Goal: Information Seeking & Learning: Compare options

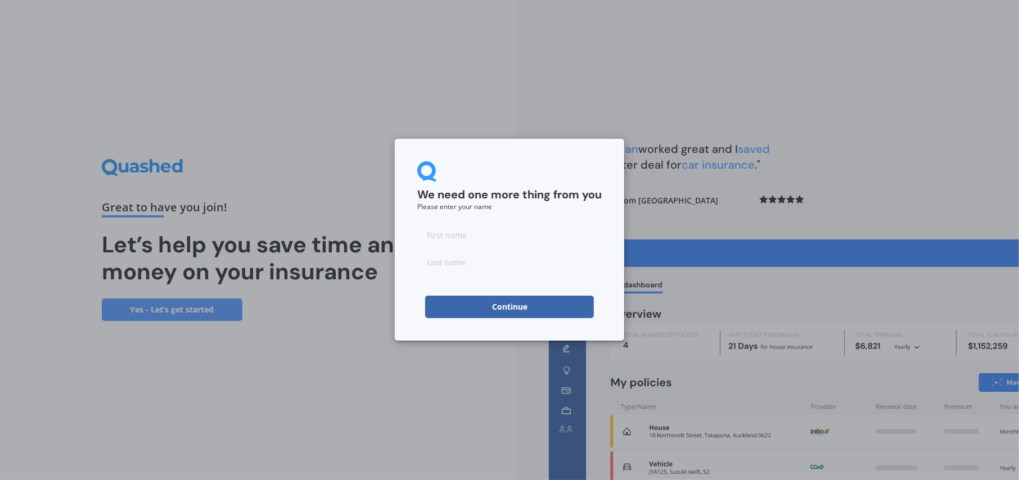
click at [471, 236] on input at bounding box center [509, 235] width 184 height 22
type input "[PERSON_NAME]"
click at [459, 260] on input at bounding box center [509, 262] width 184 height 22
type input "Ruru"
click at [509, 305] on button "Continue" at bounding box center [509, 307] width 169 height 22
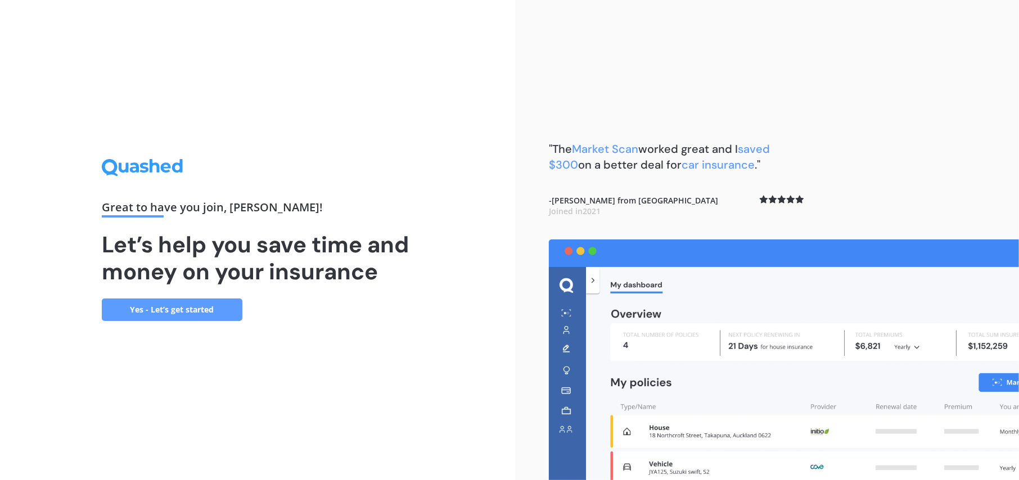
click at [175, 310] on link "Yes - Let’s get started" at bounding box center [172, 310] width 141 height 22
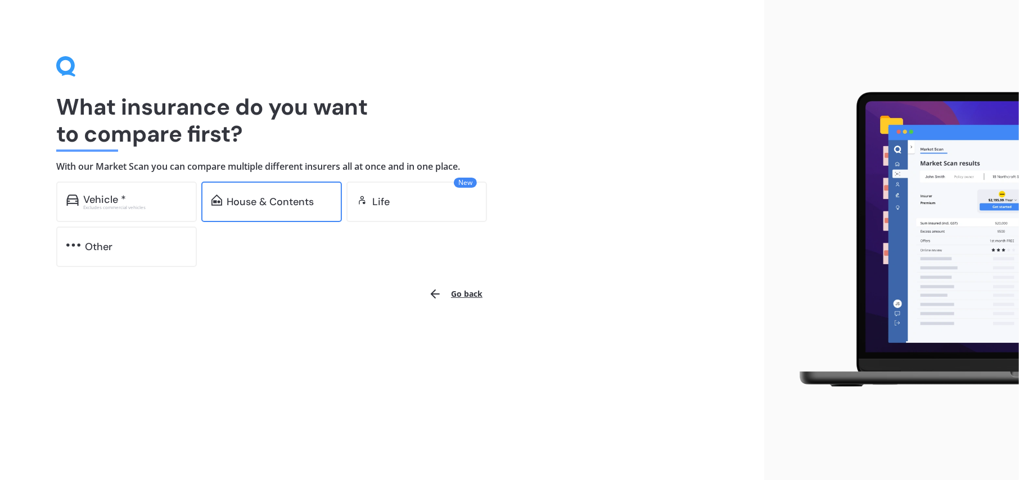
click at [260, 203] on div "House & Contents" at bounding box center [270, 201] width 87 height 11
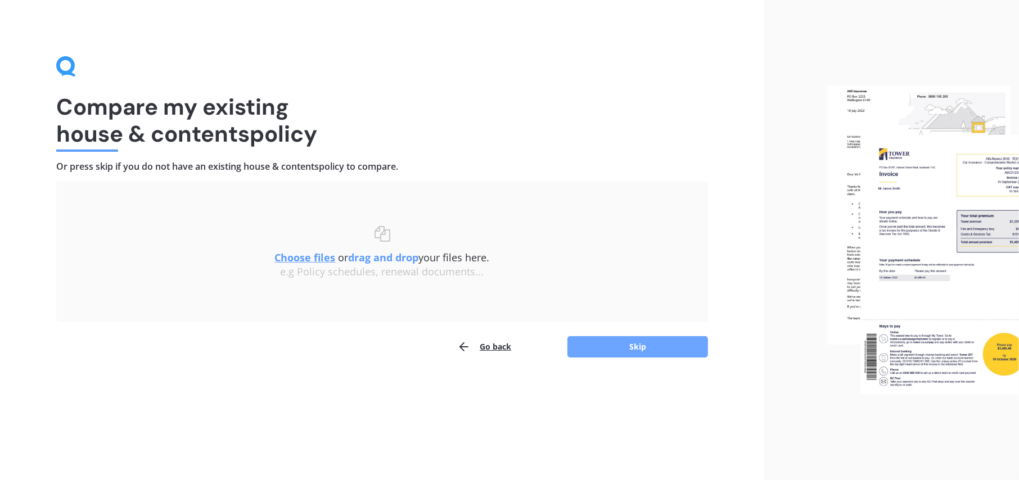
click at [646, 345] on button "Skip" at bounding box center [637, 346] width 141 height 21
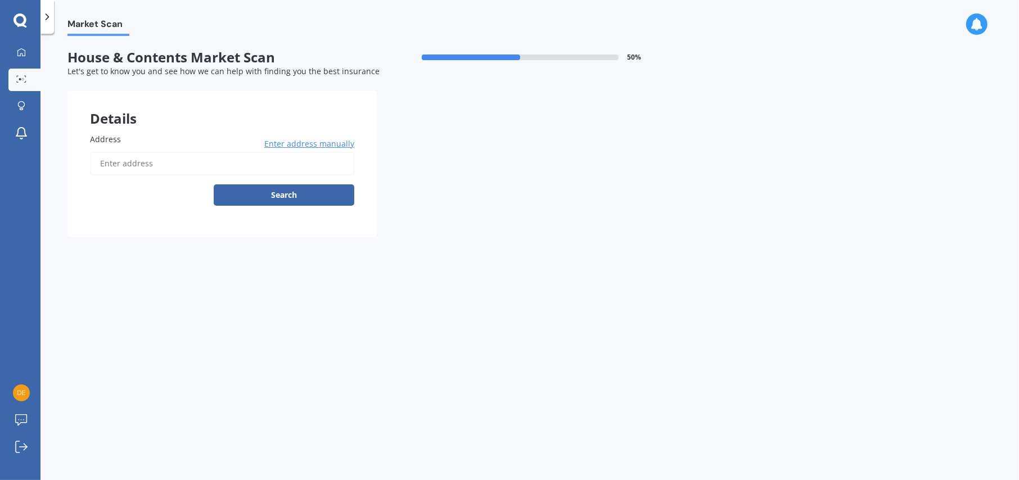
click at [136, 163] on input "Address" at bounding box center [222, 164] width 264 height 24
type input "[STREET_ADDRESS]"
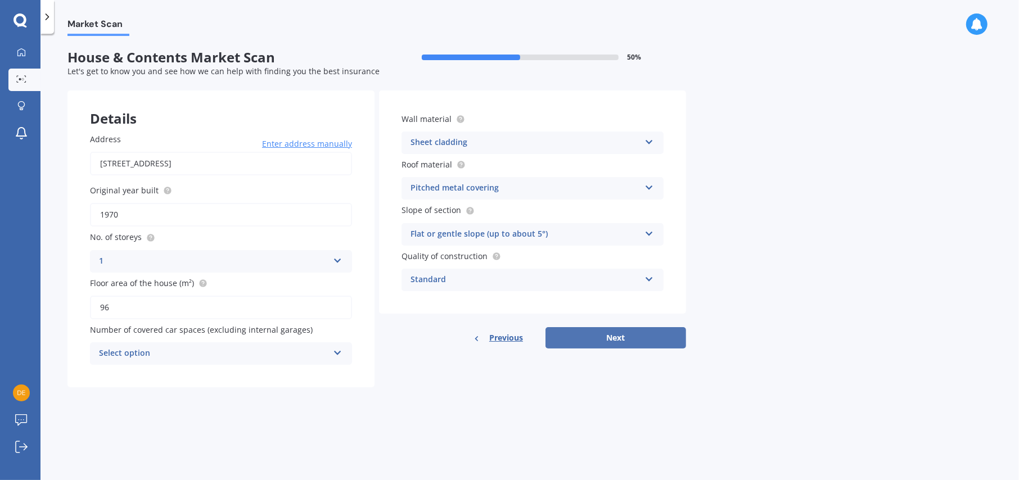
click at [628, 338] on button "Next" at bounding box center [615, 337] width 141 height 21
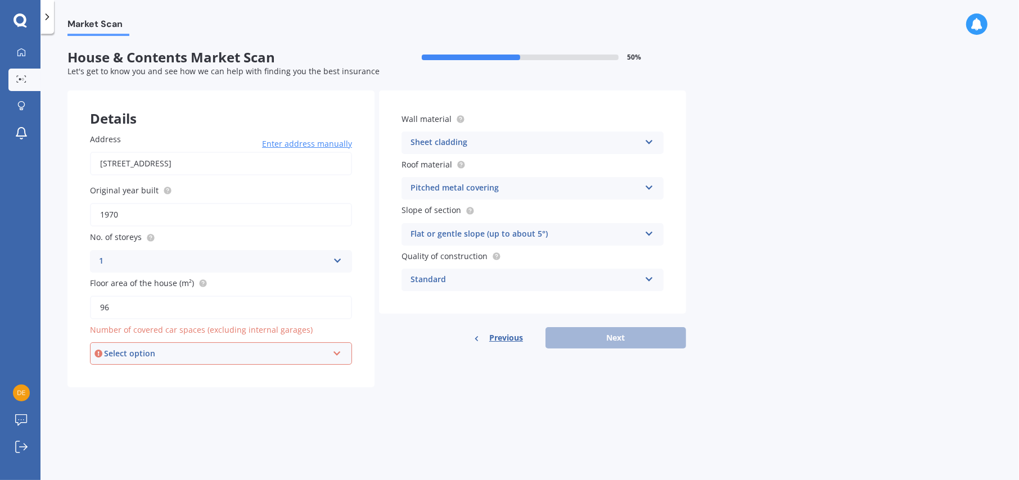
click at [333, 353] on icon at bounding box center [337, 352] width 10 height 8
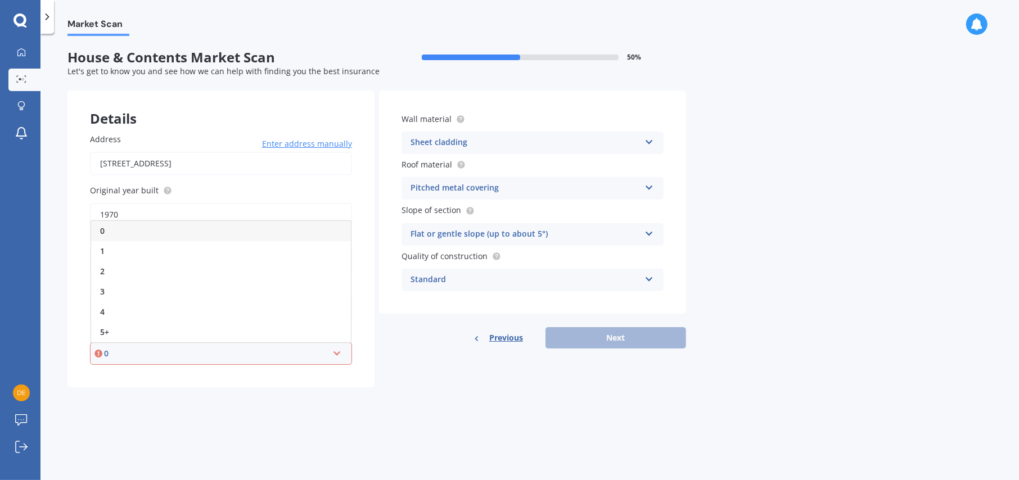
click at [112, 228] on div "0" at bounding box center [221, 231] width 260 height 20
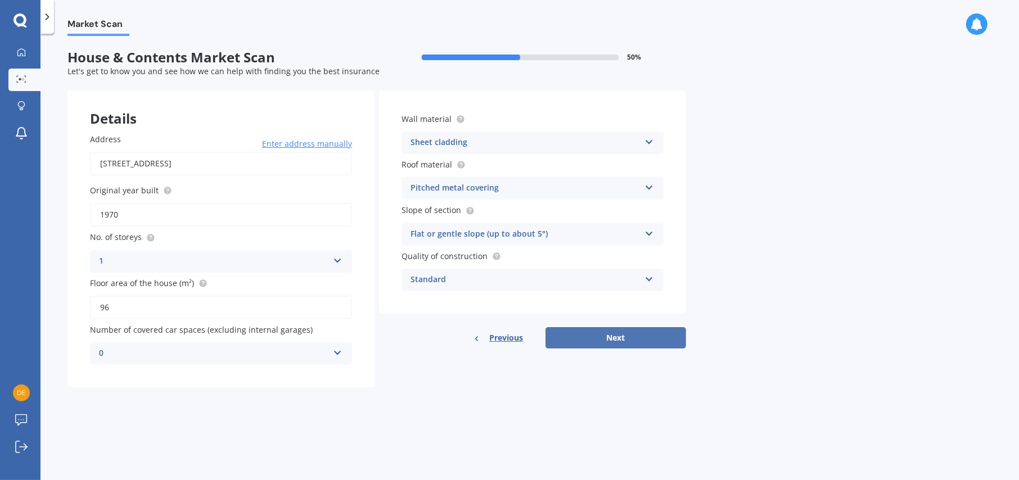
click at [618, 338] on button "Next" at bounding box center [615, 337] width 141 height 21
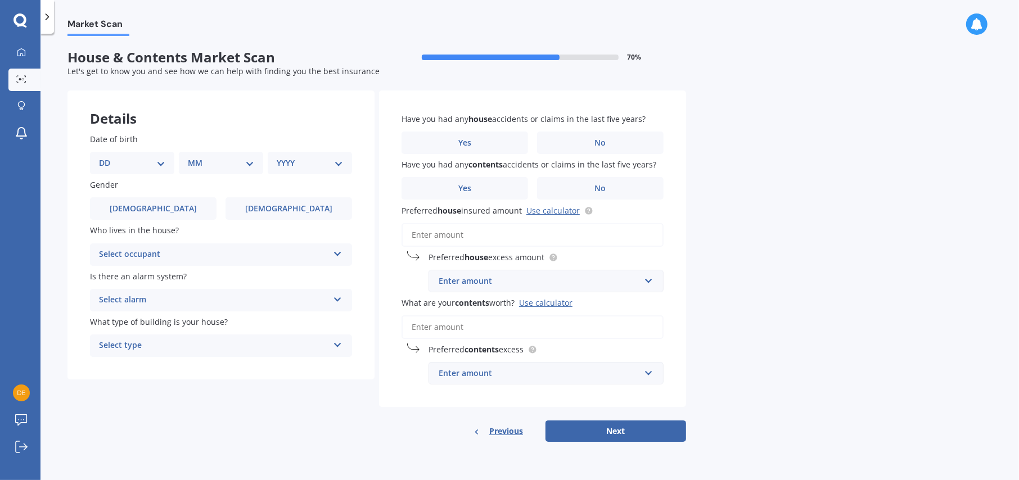
click at [159, 161] on select "DD 01 02 03 04 05 06 07 08 09 10 11 12 13 14 15 16 17 18 19 20 21 22 23 24 25 2…" at bounding box center [132, 163] width 66 height 12
select select "02"
click at [107, 157] on select "DD 01 02 03 04 05 06 07 08 09 10 11 12 13 14 15 16 17 18 19 20 21 22 23 24 25 2…" at bounding box center [132, 163] width 66 height 12
click at [249, 160] on select "MM 01 02 03 04 05 06 07 08 09 10 11 12" at bounding box center [223, 163] width 62 height 12
select select "02"
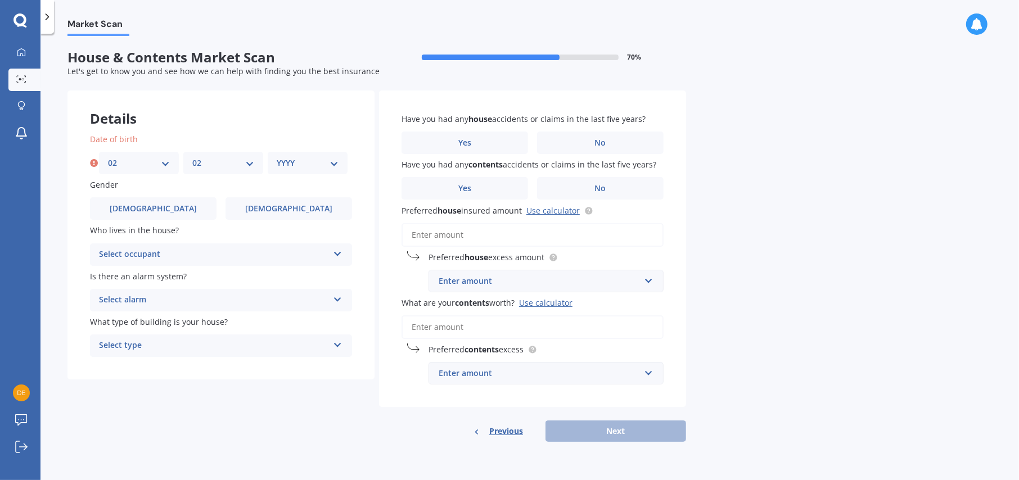
click at [192, 157] on select "MM 01 02 03 04 05 06 07 08 09 10 11 12" at bounding box center [223, 163] width 62 height 12
click at [334, 160] on select "YYYY 2009 2008 2007 2006 2005 2004 2003 2002 2001 2000 1999 1998 1997 1996 1995…" at bounding box center [308, 163] width 62 height 12
select select "1972"
click at [277, 157] on select "YYYY 2009 2008 2007 2006 2005 2004 2003 2002 2001 2000 1999 1998 1997 1996 1995…" at bounding box center [308, 163] width 62 height 12
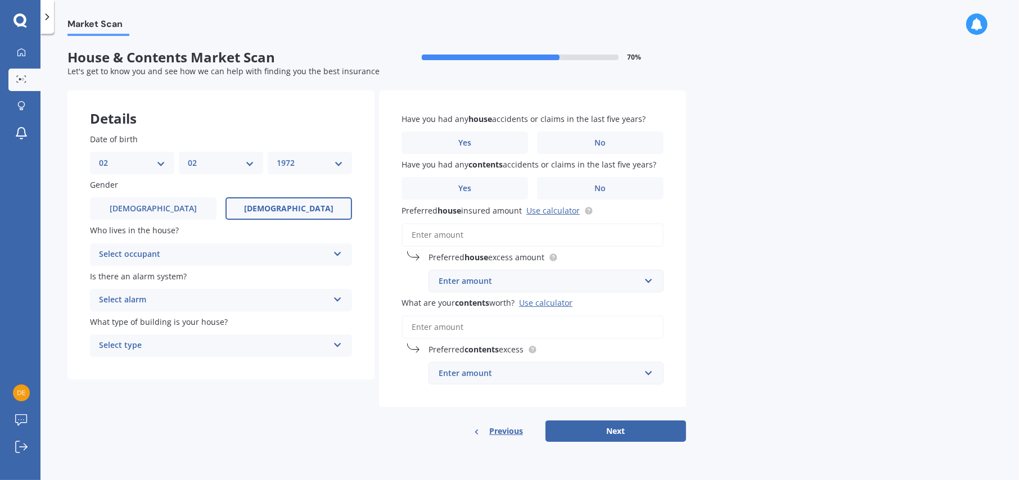
click at [290, 209] on span "[DEMOGRAPHIC_DATA]" at bounding box center [288, 209] width 89 height 10
click at [0, 0] on input "[DEMOGRAPHIC_DATA]" at bounding box center [0, 0] width 0 height 0
click at [335, 251] on icon at bounding box center [338, 252] width 10 height 8
click at [109, 276] on span "Owner" at bounding box center [112, 276] width 25 height 11
click at [337, 295] on icon at bounding box center [338, 298] width 10 height 8
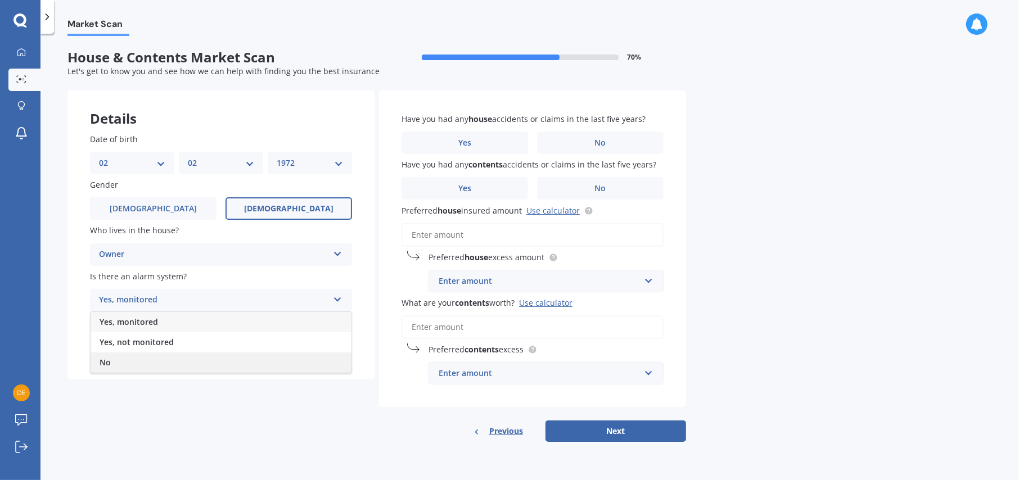
click at [123, 359] on div "No" at bounding box center [221, 363] width 261 height 20
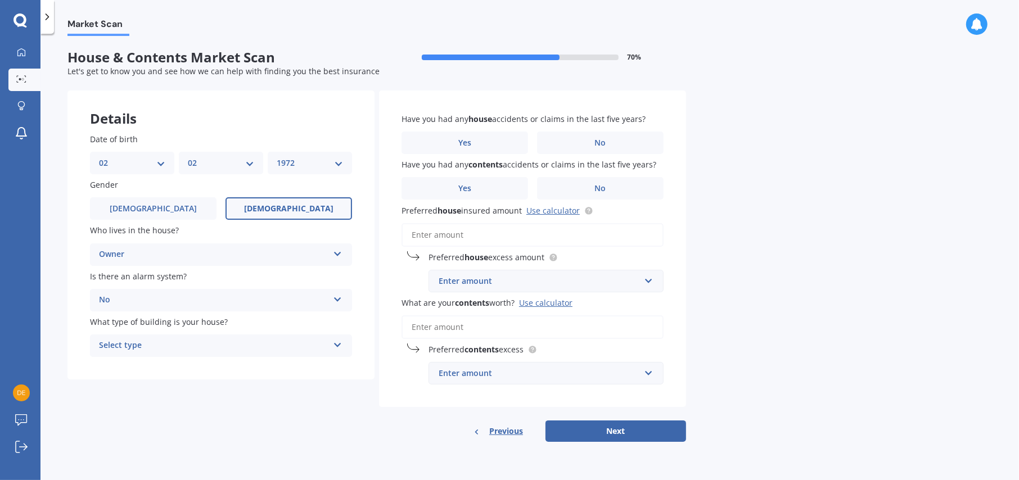
click at [335, 342] on icon at bounding box center [338, 343] width 10 height 8
click at [109, 363] on span "Freestanding" at bounding box center [125, 367] width 50 height 11
click at [609, 141] on label "No" at bounding box center [600, 143] width 127 height 22
click at [0, 0] on input "No" at bounding box center [0, 0] width 0 height 0
click at [599, 188] on span "No" at bounding box center [600, 189] width 11 height 10
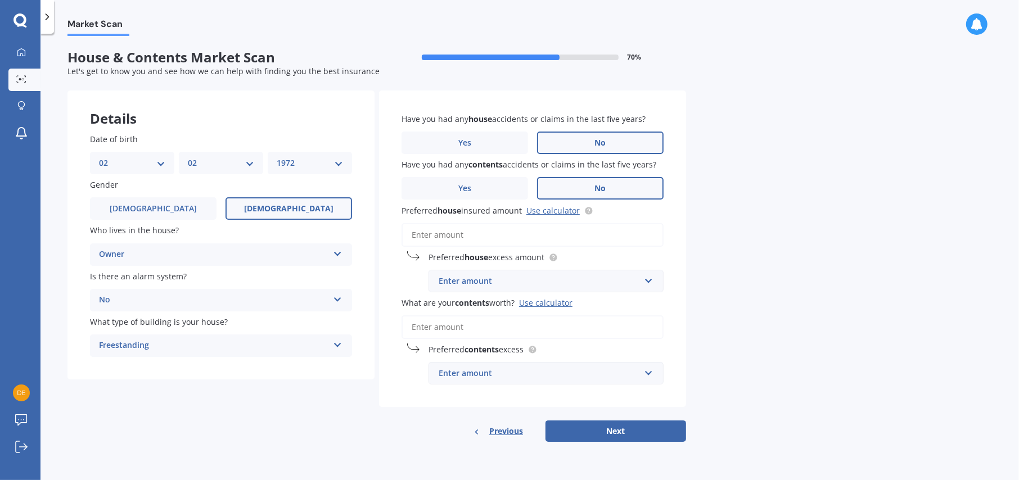
click at [0, 0] on input "No" at bounding box center [0, 0] width 0 height 0
click at [542, 211] on link "Use calculator" at bounding box center [552, 210] width 53 height 11
click at [455, 235] on input "Preferred house insured amount Use calculator" at bounding box center [532, 235] width 262 height 24
drag, startPoint x: 470, startPoint y: 232, endPoint x: 469, endPoint y: 238, distance: 6.2
click at [470, 234] on input "Preferred house insured amount Use calculator" at bounding box center [532, 235] width 262 height 24
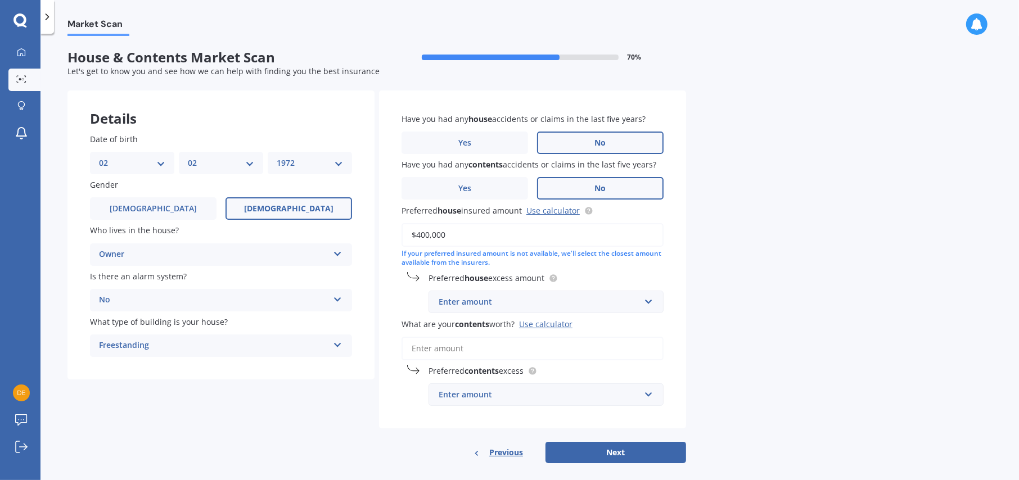
type input "$400,000"
click at [468, 300] on div "Enter amount" at bounding box center [539, 302] width 201 height 12
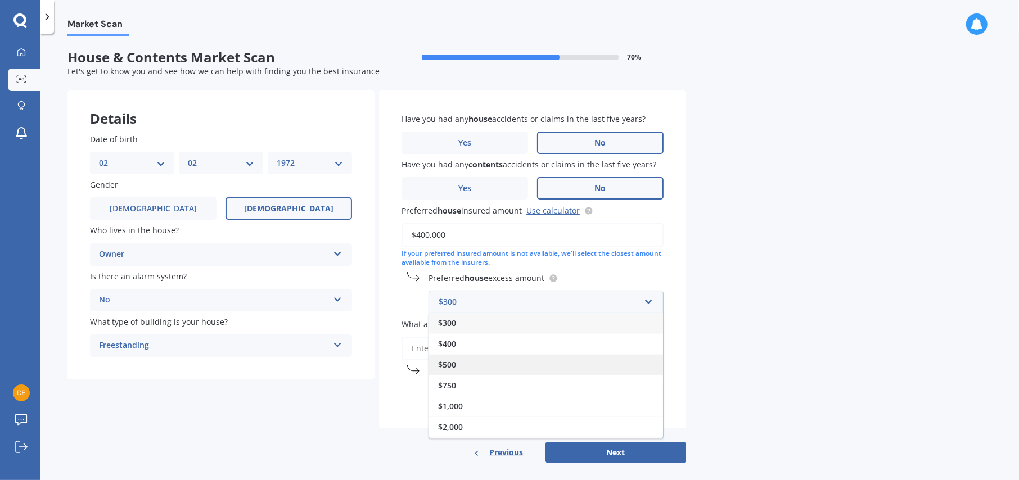
click at [459, 364] on div "$500" at bounding box center [546, 364] width 234 height 21
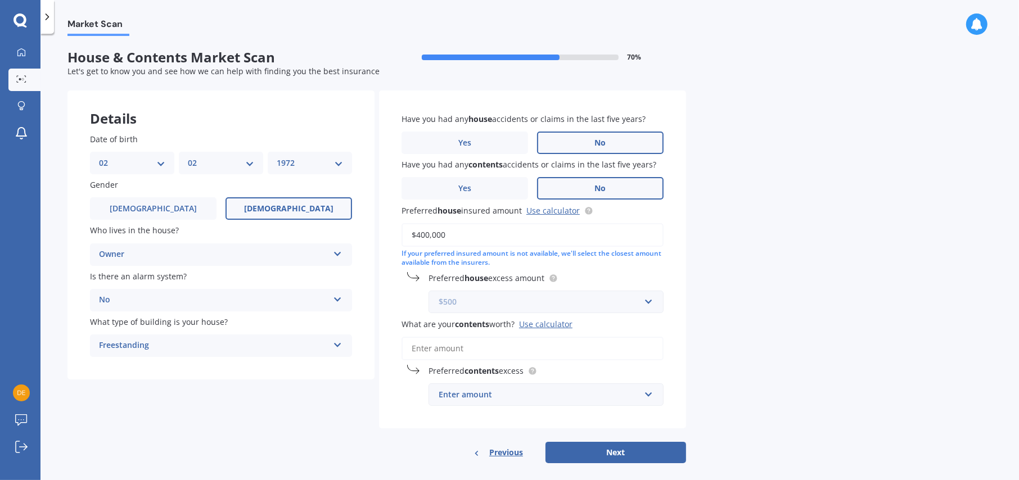
click at [647, 301] on input "text" at bounding box center [542, 301] width 225 height 21
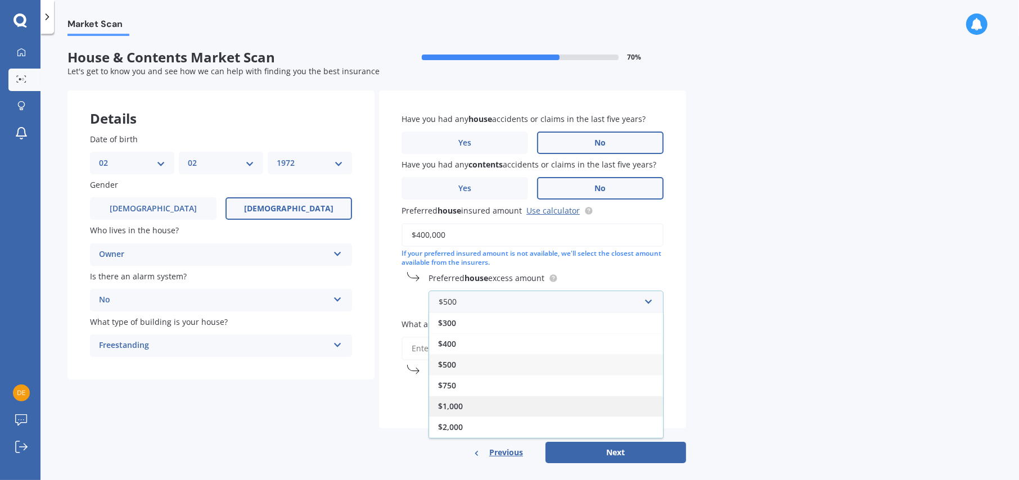
click at [457, 407] on span "$1,000" at bounding box center [450, 406] width 25 height 11
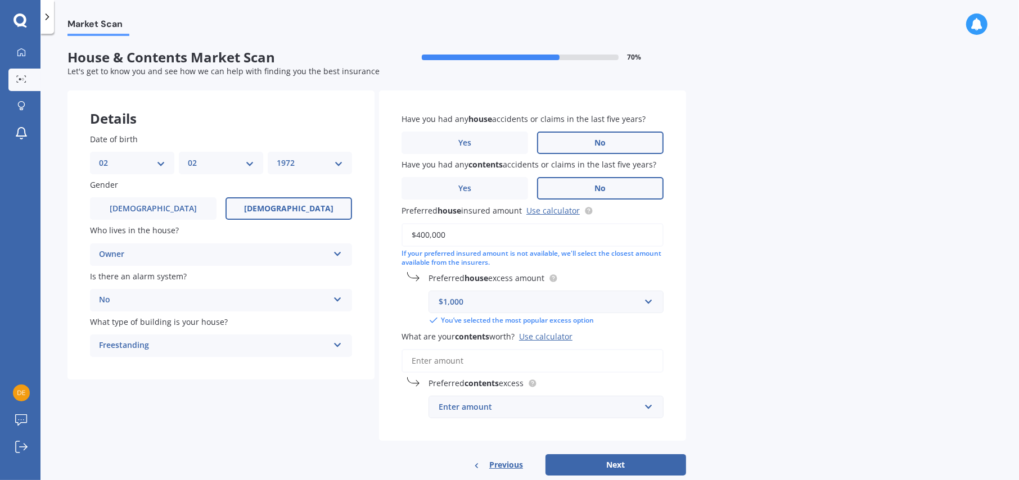
click at [467, 359] on input "What are your contents worth? Use calculator" at bounding box center [532, 361] width 262 height 24
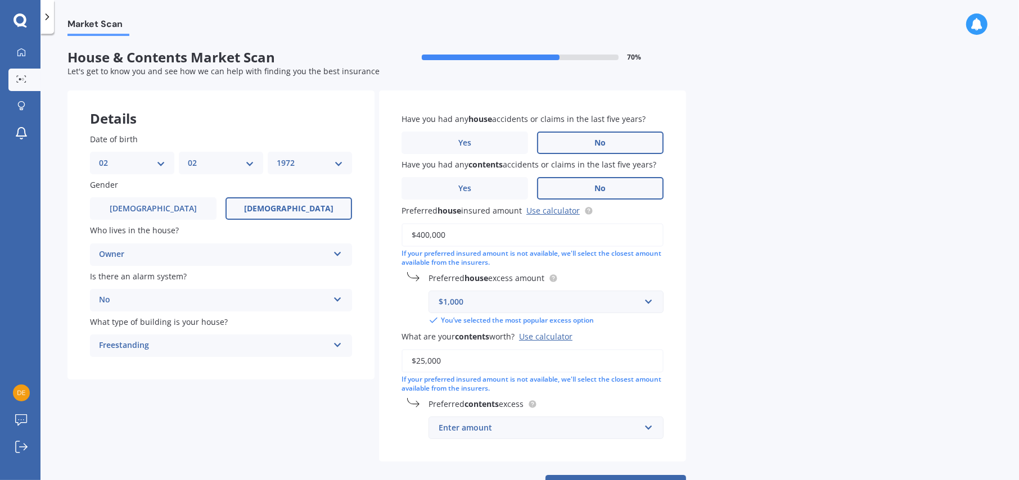
type input "$25,000"
click at [647, 428] on input "text" at bounding box center [542, 427] width 225 height 21
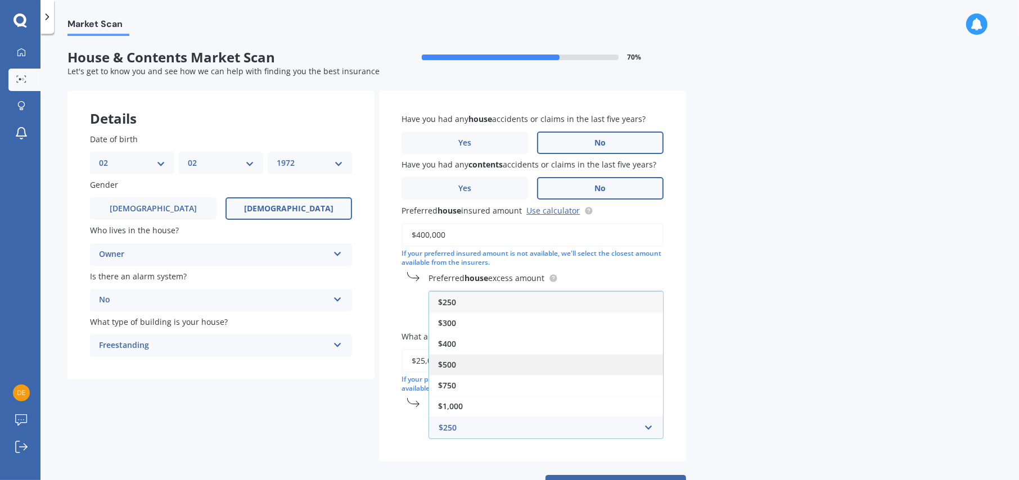
click at [461, 366] on div "$500" at bounding box center [546, 364] width 234 height 21
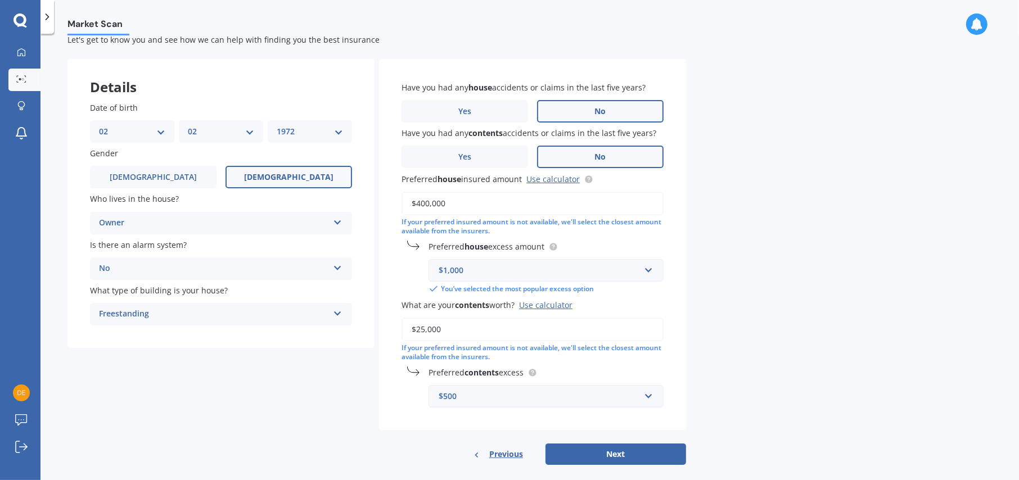
scroll to position [49, 0]
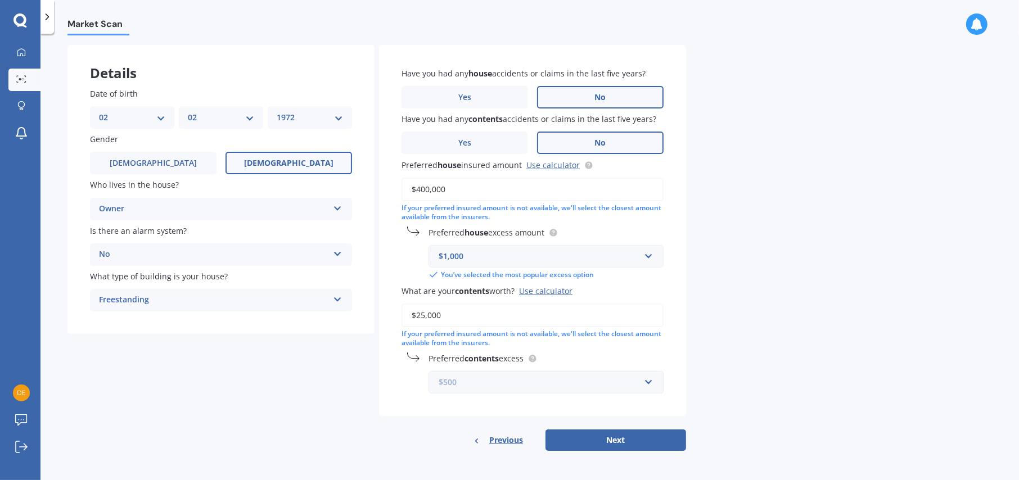
click at [646, 383] on input "text" at bounding box center [542, 382] width 225 height 21
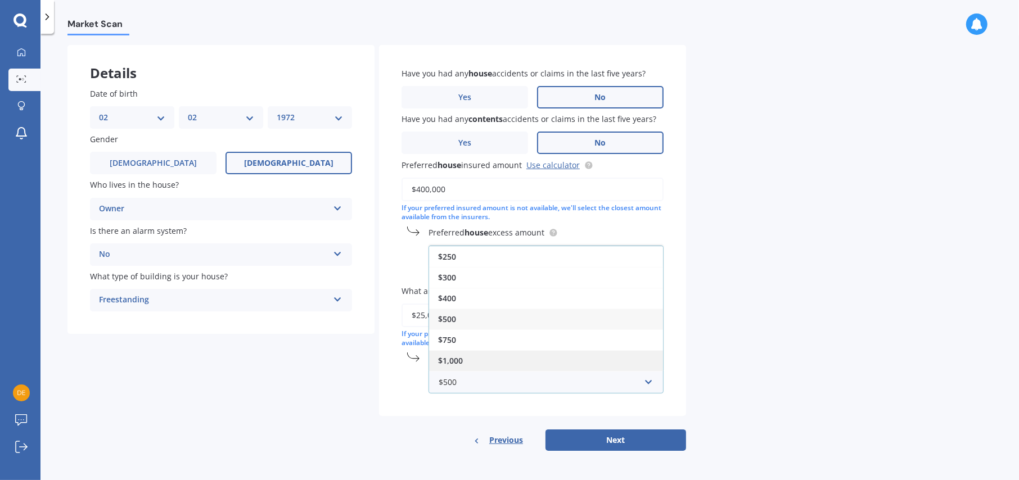
click at [469, 361] on div "$1,000" at bounding box center [546, 360] width 234 height 21
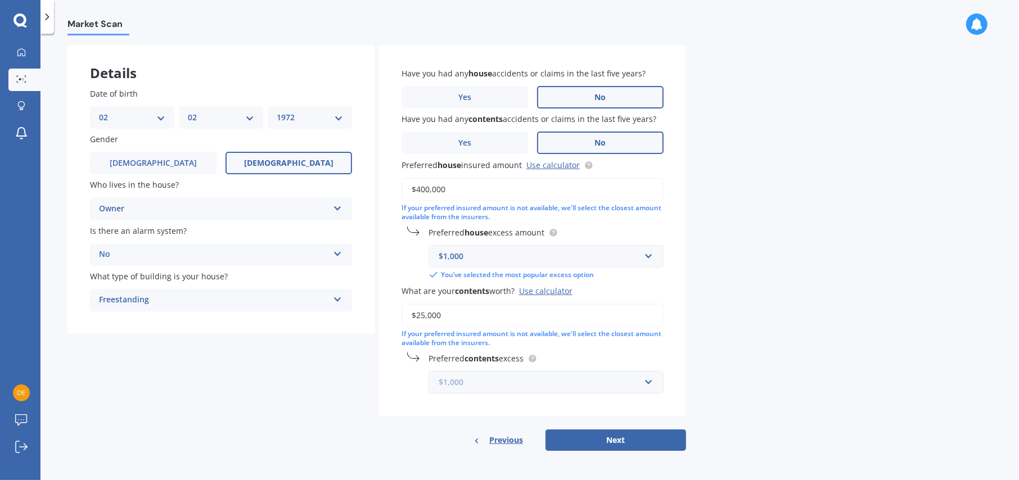
click at [648, 380] on input "text" at bounding box center [542, 382] width 225 height 21
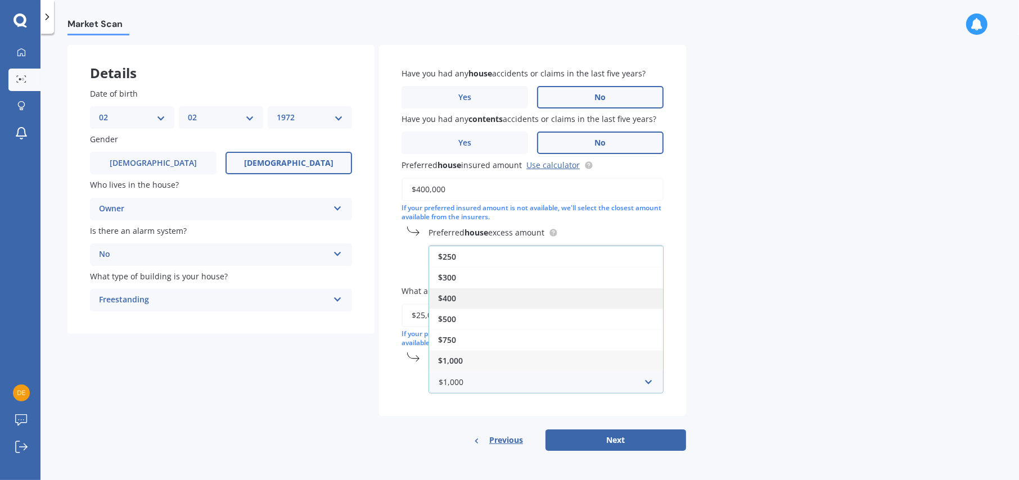
click at [455, 295] on span "$400" at bounding box center [447, 298] width 18 height 11
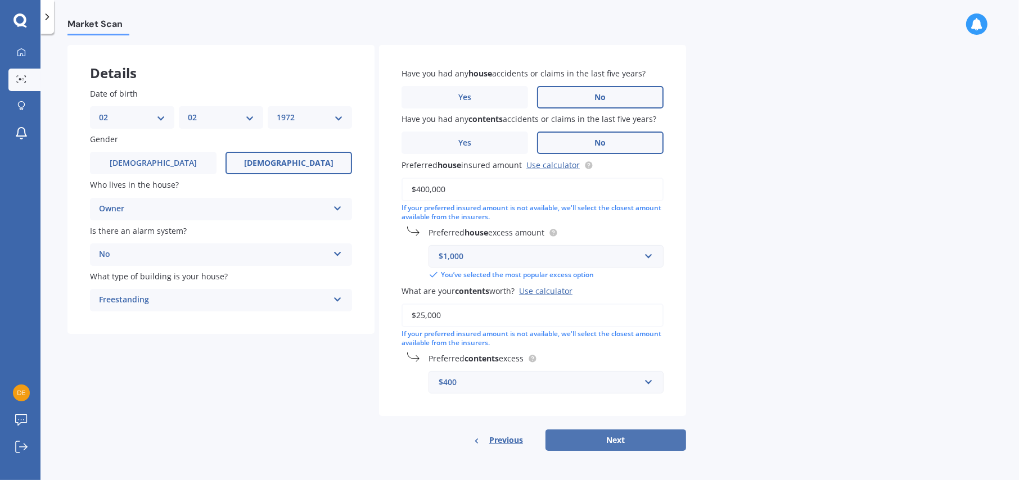
click at [621, 437] on button "Next" at bounding box center [615, 440] width 141 height 21
select select "02"
select select "1972"
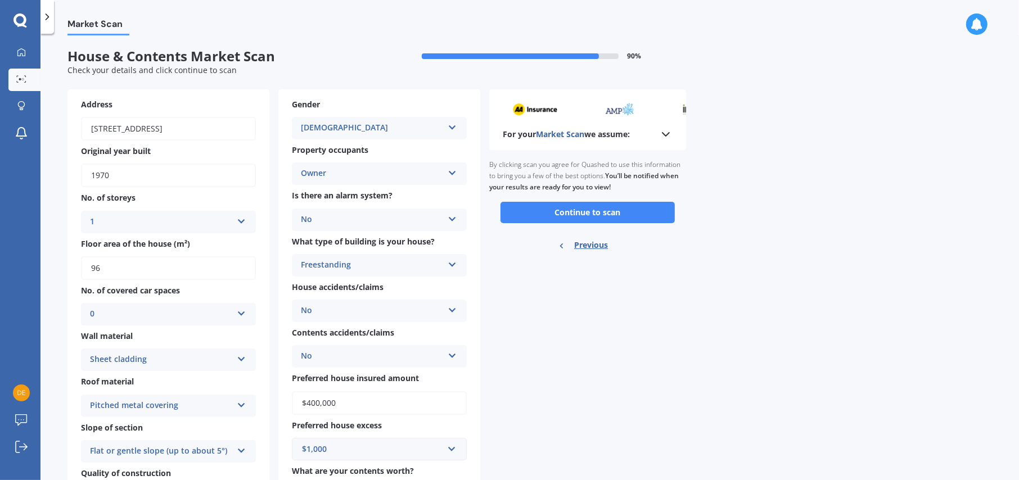
scroll to position [0, 0]
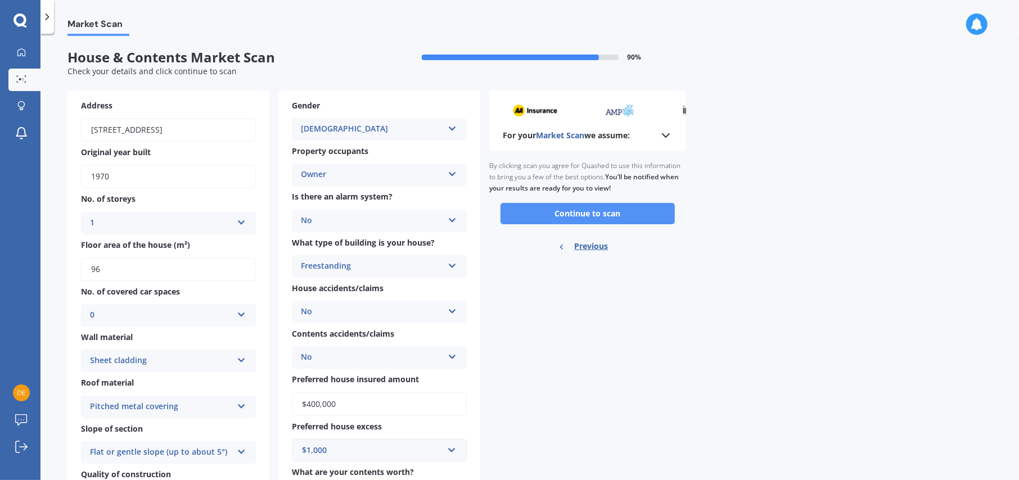
click at [596, 211] on button "Continue to scan" at bounding box center [587, 213] width 174 height 21
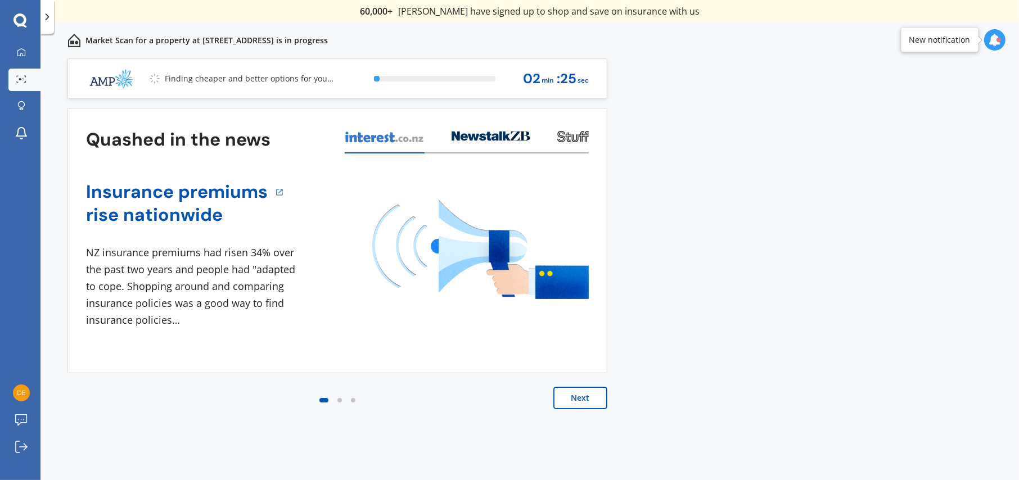
click at [581, 400] on button "Next" at bounding box center [580, 398] width 54 height 22
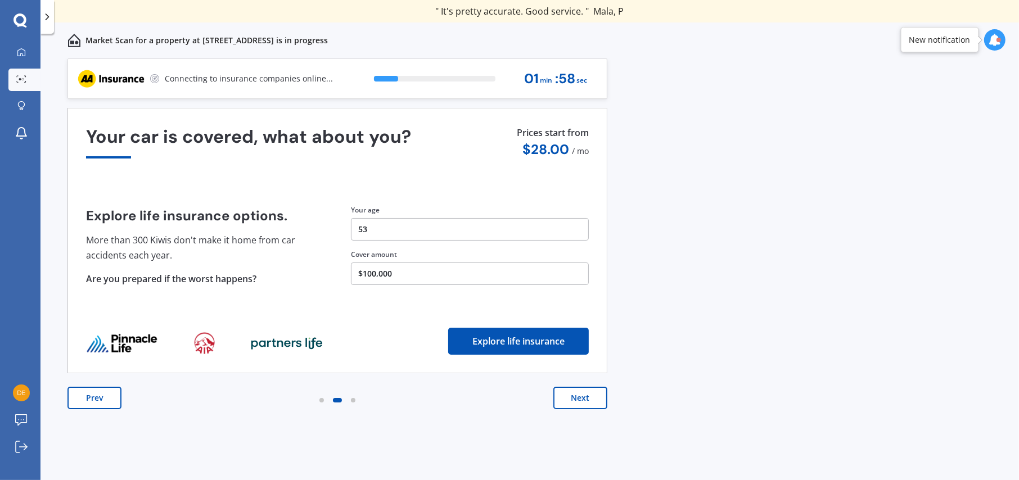
click at [394, 274] on button "$100,000" at bounding box center [470, 274] width 238 height 22
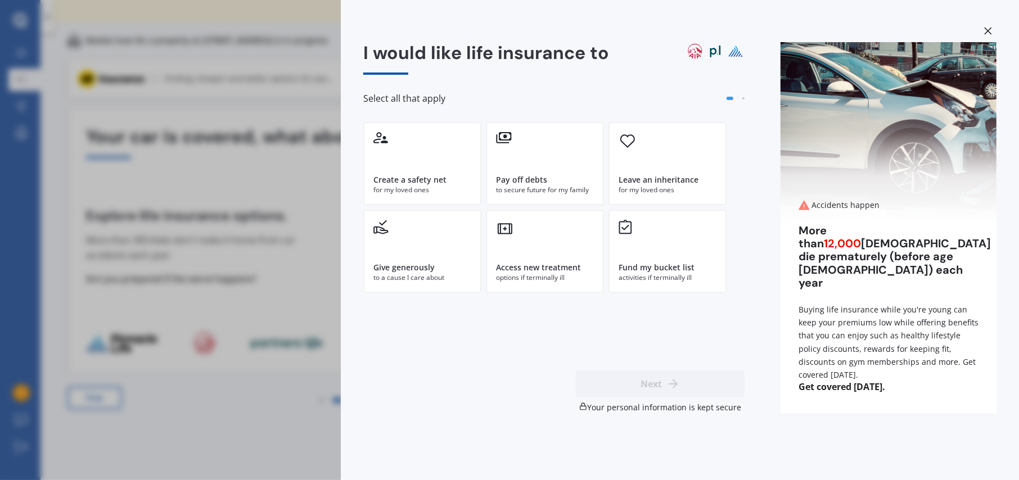
click at [265, 83] on div "I would like life insurance to Select all that apply Create a safety net for my…" at bounding box center [509, 240] width 1019 height 480
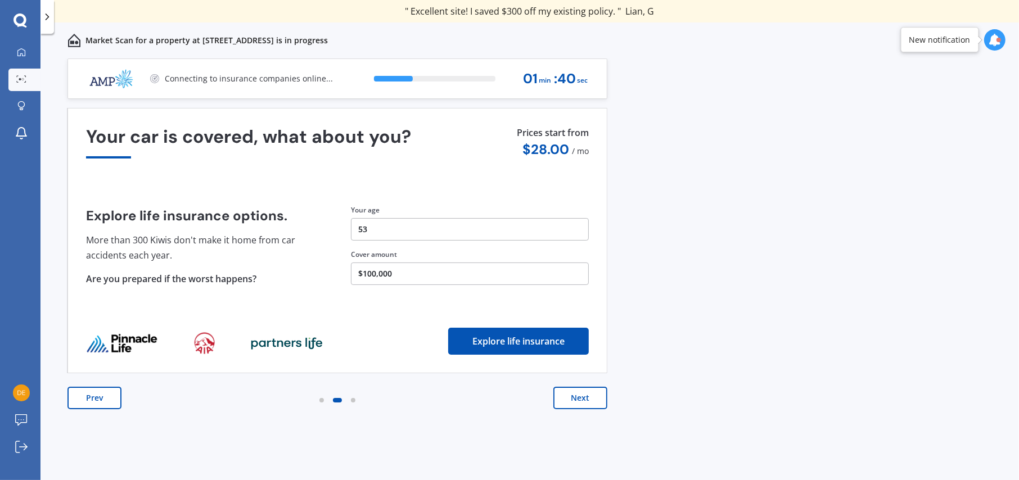
click at [591, 395] on button "Next" at bounding box center [580, 398] width 54 height 22
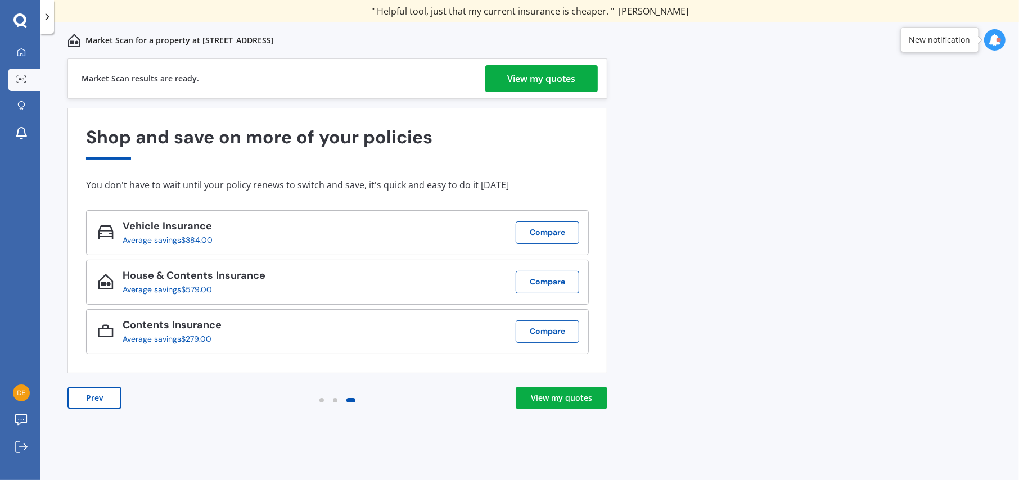
click at [565, 399] on div "View my quotes" at bounding box center [561, 398] width 61 height 11
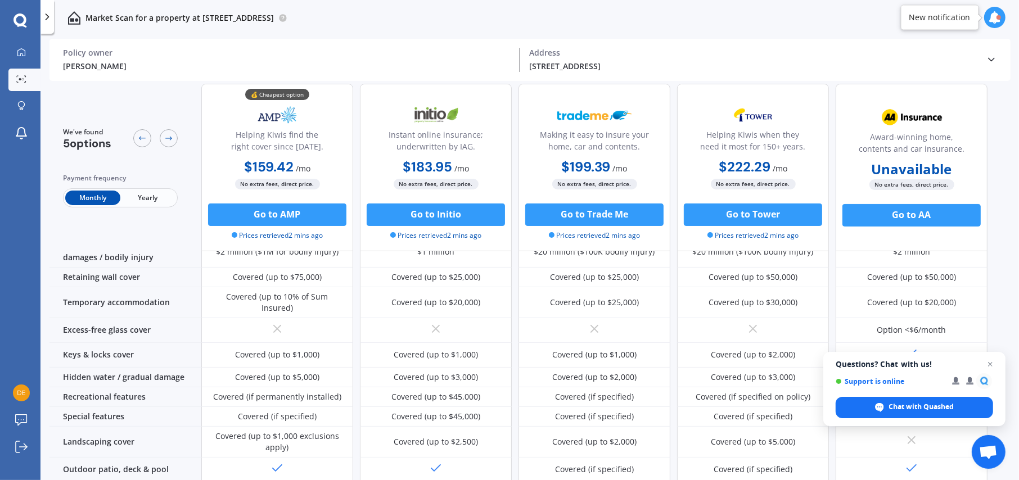
scroll to position [125, 0]
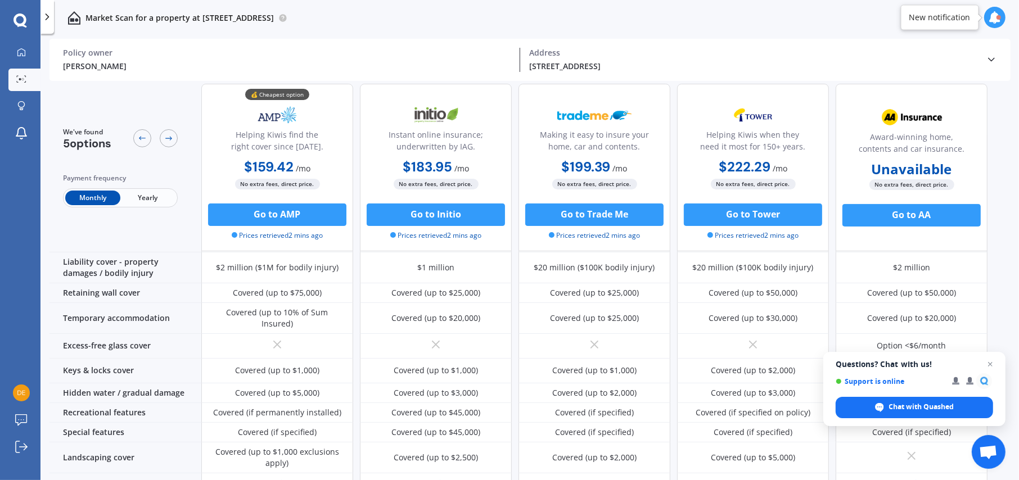
click at [157, 198] on span "Yearly" at bounding box center [147, 198] width 55 height 15
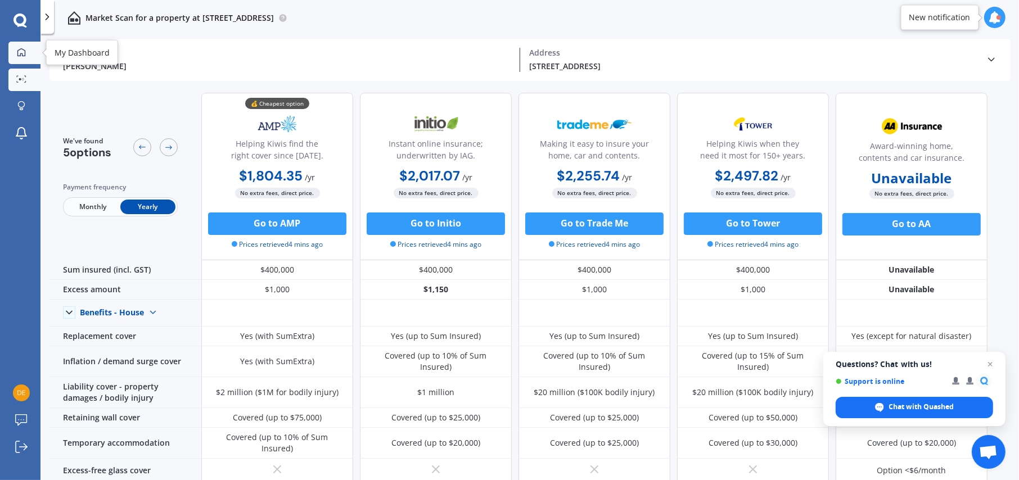
click at [22, 48] on icon at bounding box center [21, 52] width 8 height 8
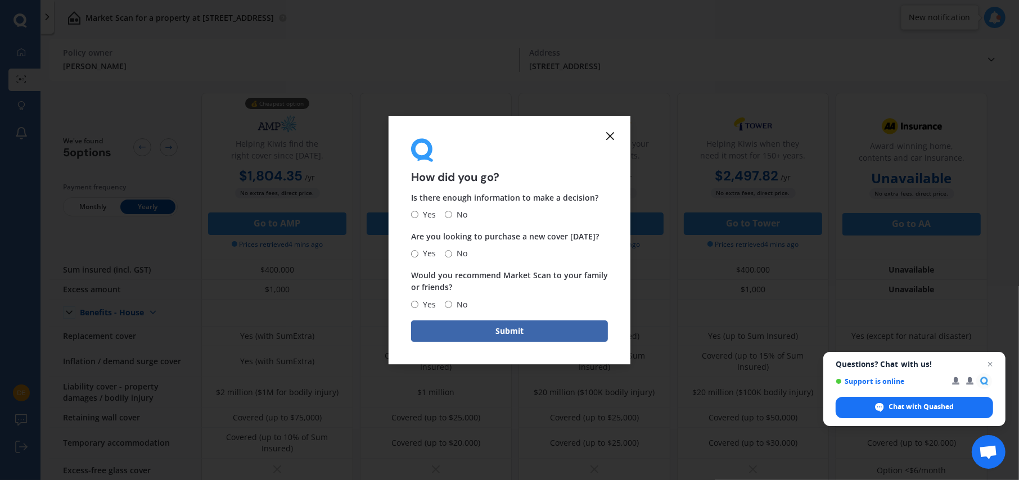
click at [608, 129] on icon at bounding box center [609, 135] width 13 height 13
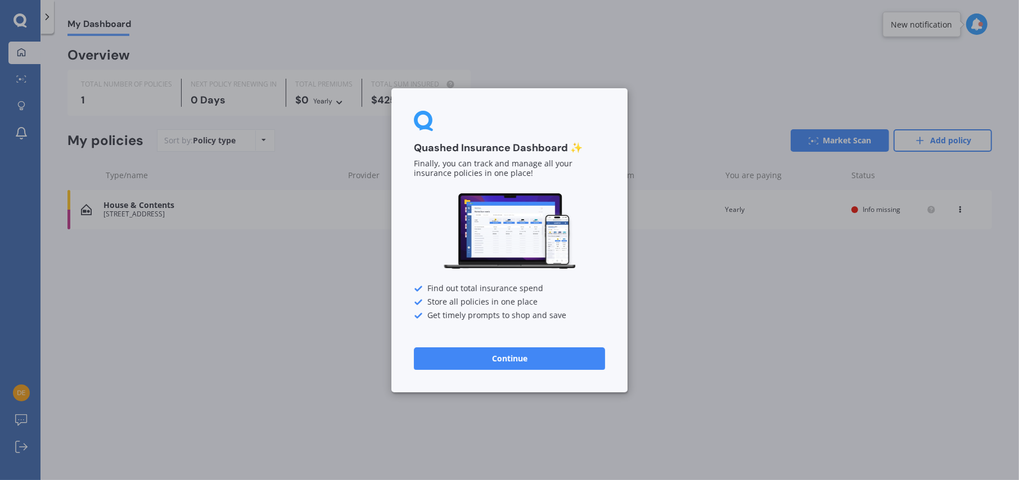
click at [499, 358] on button "Continue" at bounding box center [509, 358] width 191 height 22
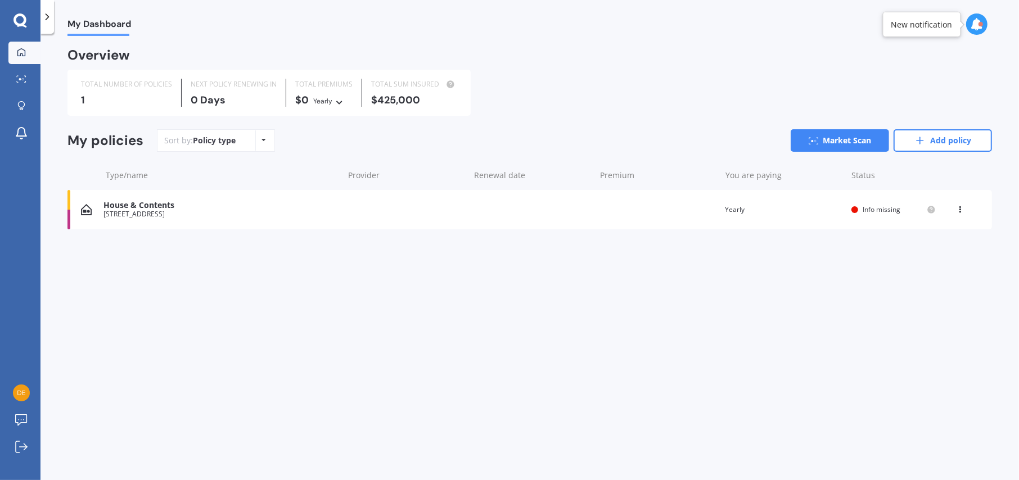
click at [262, 137] on icon at bounding box center [264, 140] width 4 height 7
click at [46, 13] on icon at bounding box center [47, 16] width 11 height 11
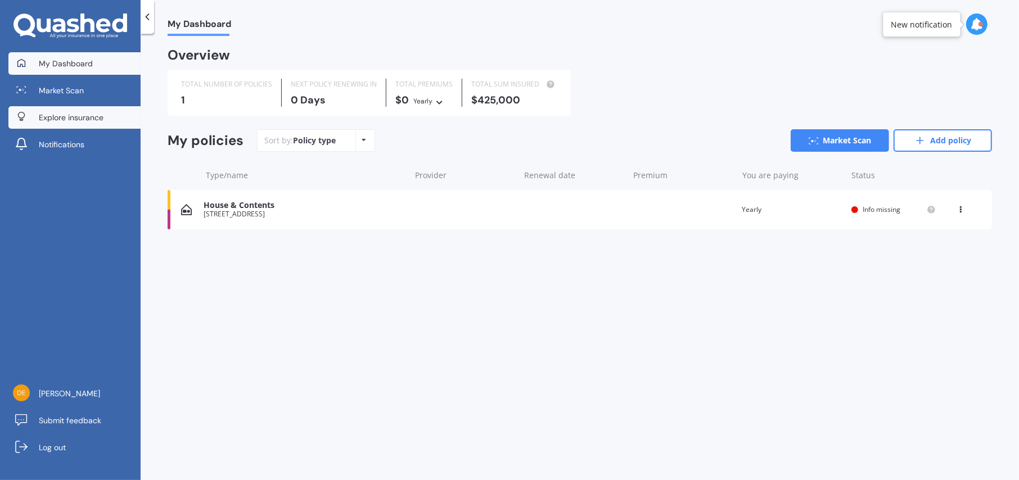
click at [58, 116] on span "Explore insurance" at bounding box center [71, 117] width 65 height 11
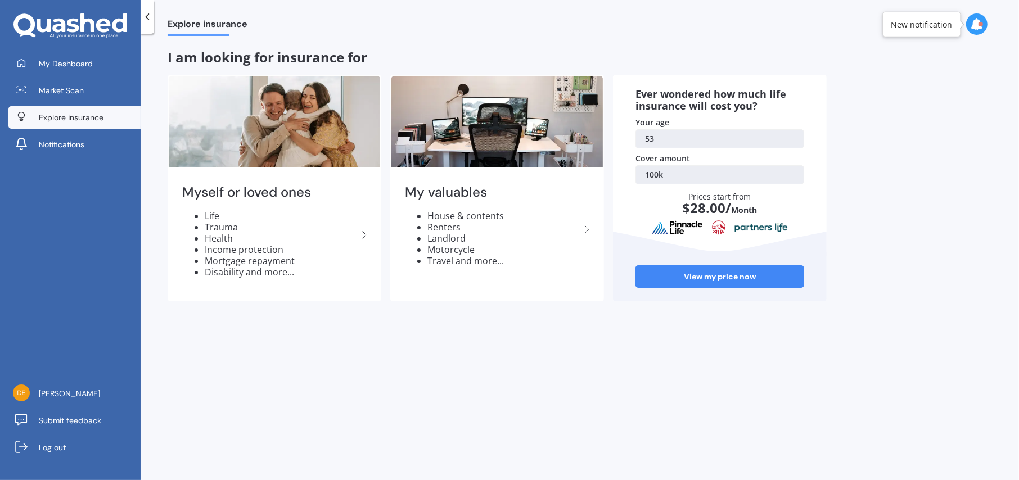
click at [665, 172] on link "100k" at bounding box center [719, 174] width 169 height 19
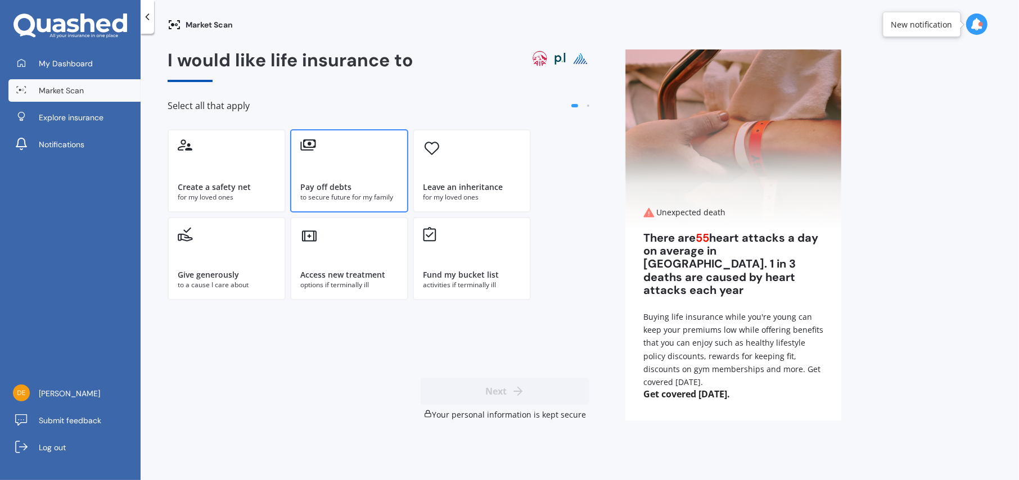
click at [349, 169] on div "Pay off debts to secure future for my family" at bounding box center [349, 170] width 118 height 83
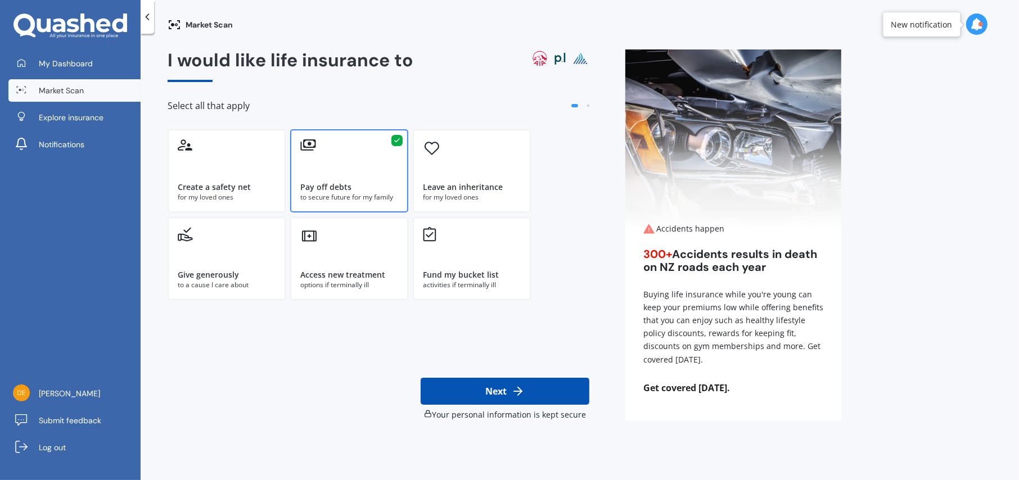
click at [509, 390] on button "Next" at bounding box center [505, 391] width 169 height 27
select select "02"
select select "1972"
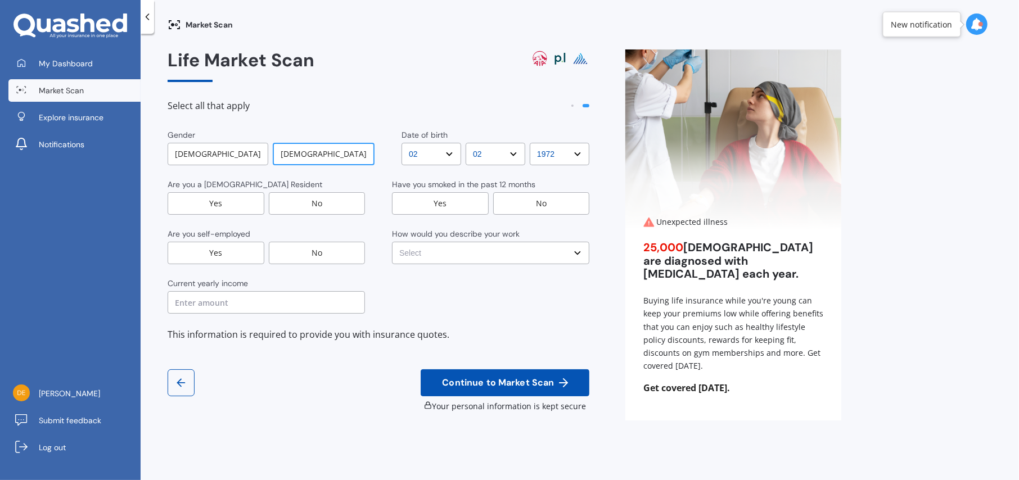
click at [310, 151] on div "[DEMOGRAPHIC_DATA]" at bounding box center [324, 154] width 102 height 22
click at [231, 198] on div "Yes" at bounding box center [216, 203] width 97 height 22
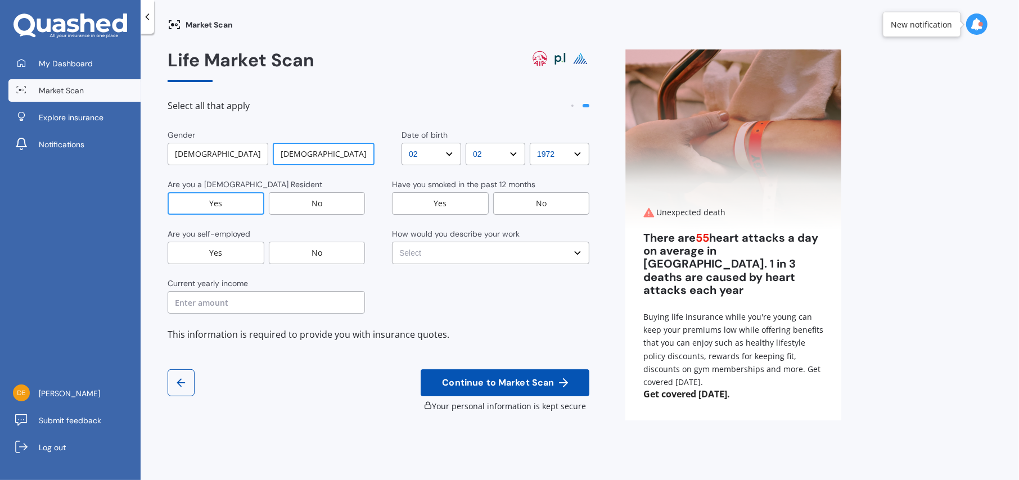
click at [305, 253] on div "No" at bounding box center [317, 253] width 97 height 22
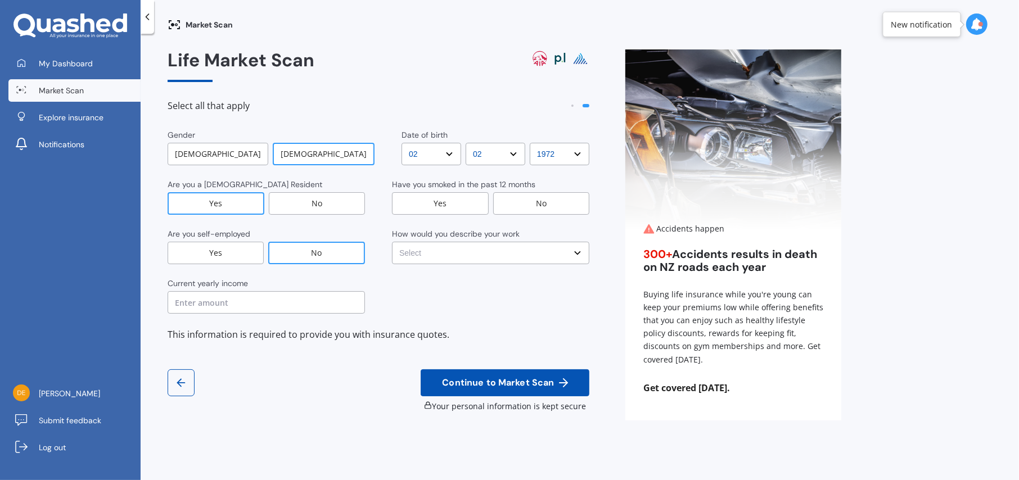
click at [525, 202] on div "No" at bounding box center [541, 203] width 97 height 22
click at [578, 252] on select "Select No manual work e.g. lawyer, consultant, engineer Light manual work [PERS…" at bounding box center [490, 253] width 197 height 22
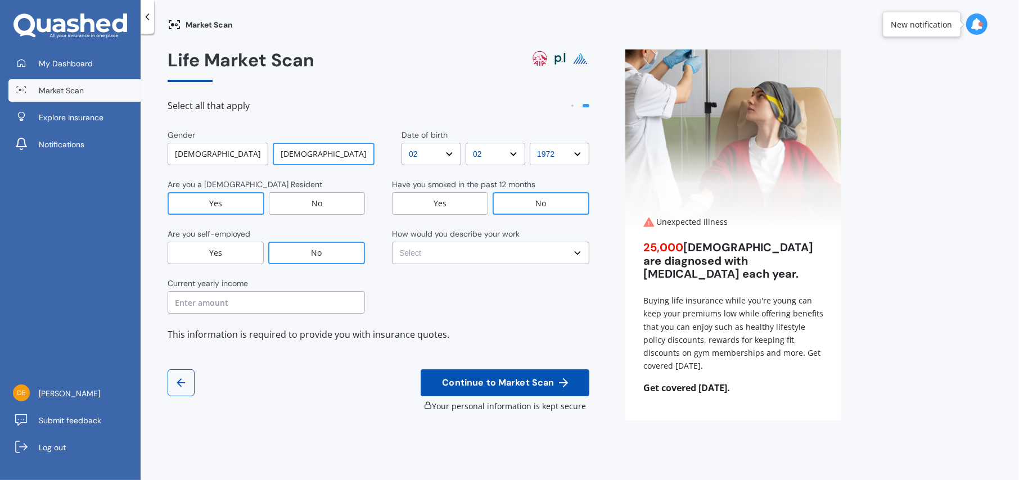
select select "No manual work e.g. lawyer, consultant, engineer"
click at [392, 242] on select "Select No manual work e.g. lawyer, consultant, engineer Light manual work [PERS…" at bounding box center [490, 253] width 197 height 22
click at [238, 303] on input "text" at bounding box center [266, 302] width 197 height 22
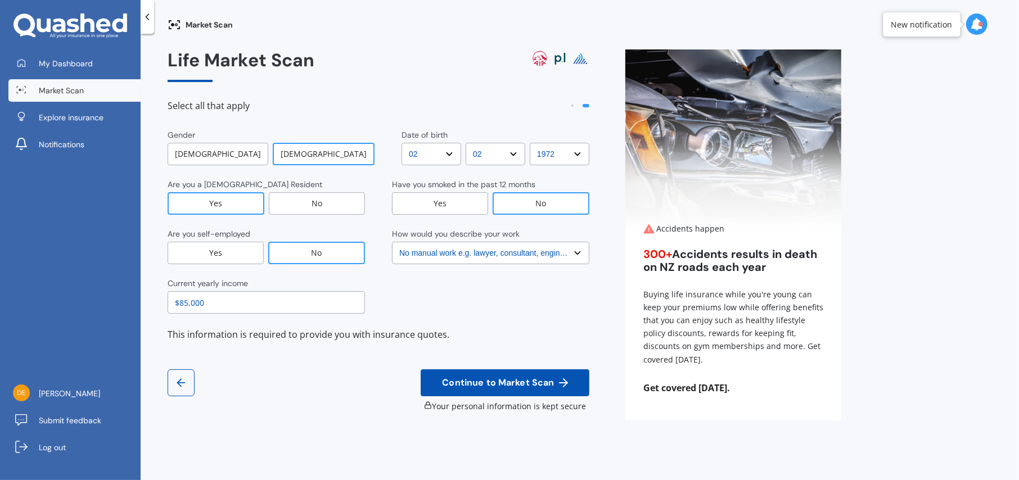
type input "$85,000"
click at [498, 378] on span "Continue to Market Scan" at bounding box center [498, 383] width 116 height 11
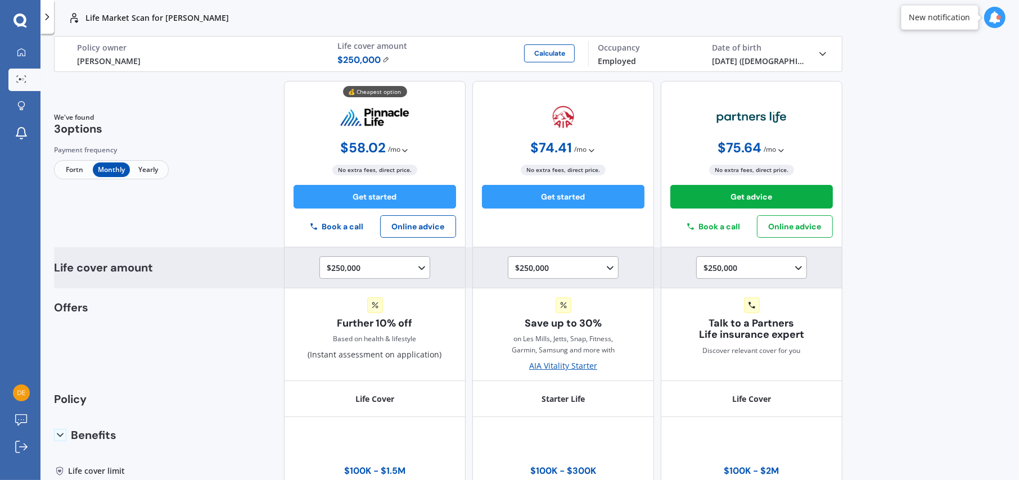
click at [419, 263] on icon at bounding box center [421, 268] width 11 height 11
click at [349, 317] on span "$500,000" at bounding box center [353, 318] width 34 height 11
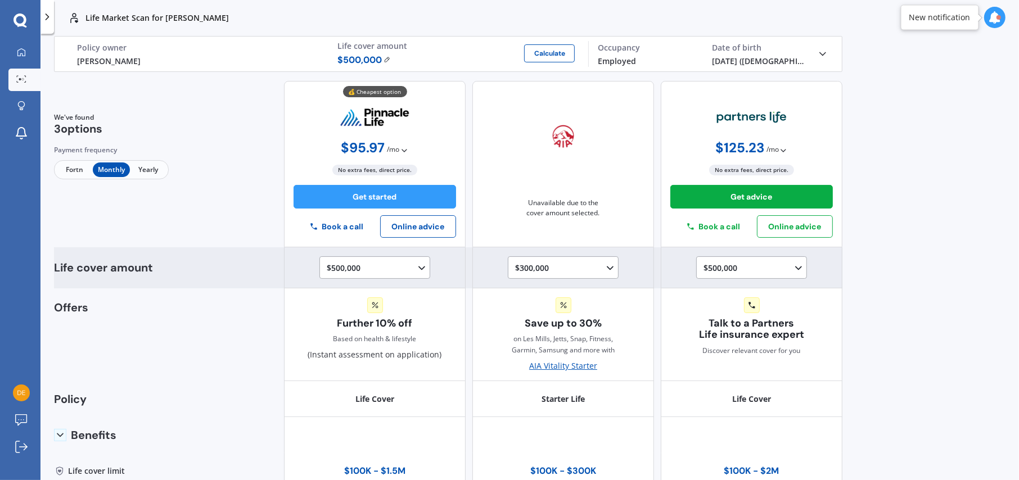
click at [604, 263] on icon at bounding box center [609, 268] width 11 height 11
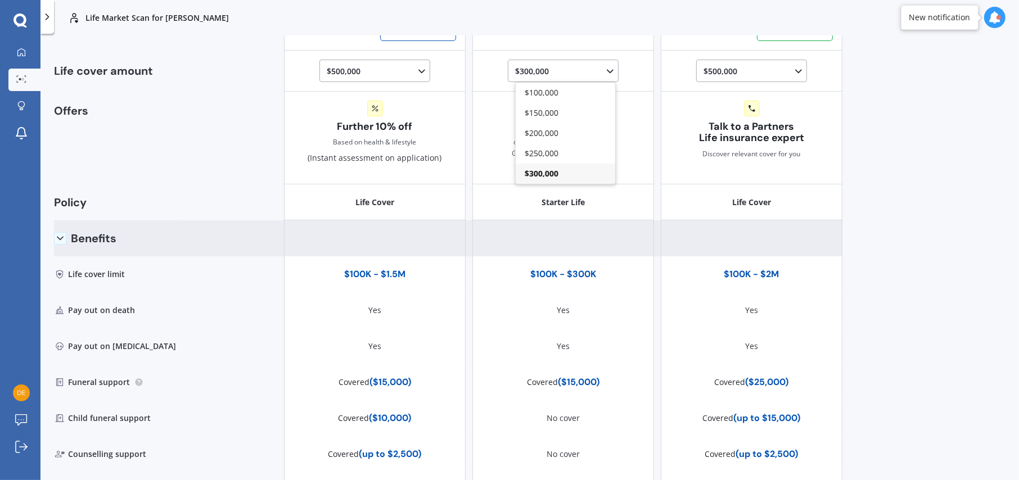
scroll to position [56, 0]
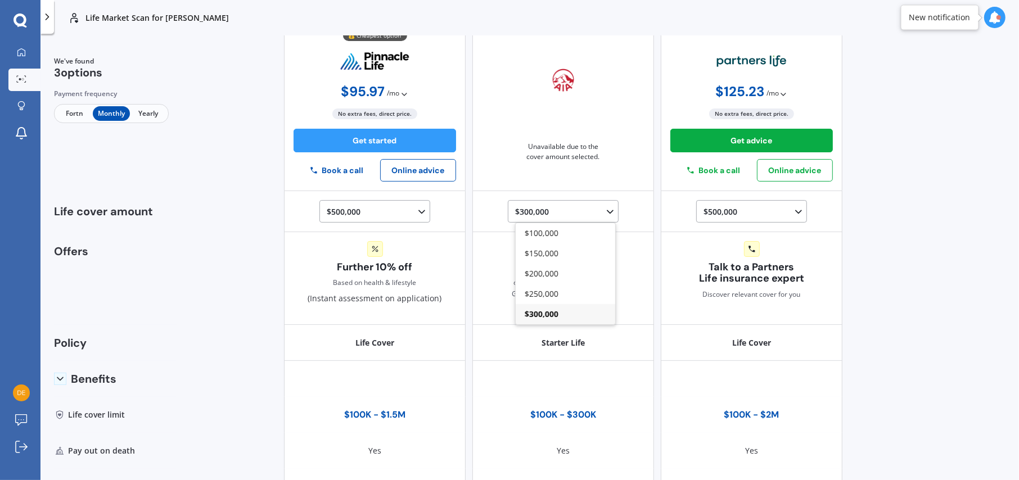
click at [923, 204] on div "Life Market Scan for [PERSON_NAME] Life Market Scan for [PERSON_NAME] Life [PER…" at bounding box center [529, 240] width 978 height 480
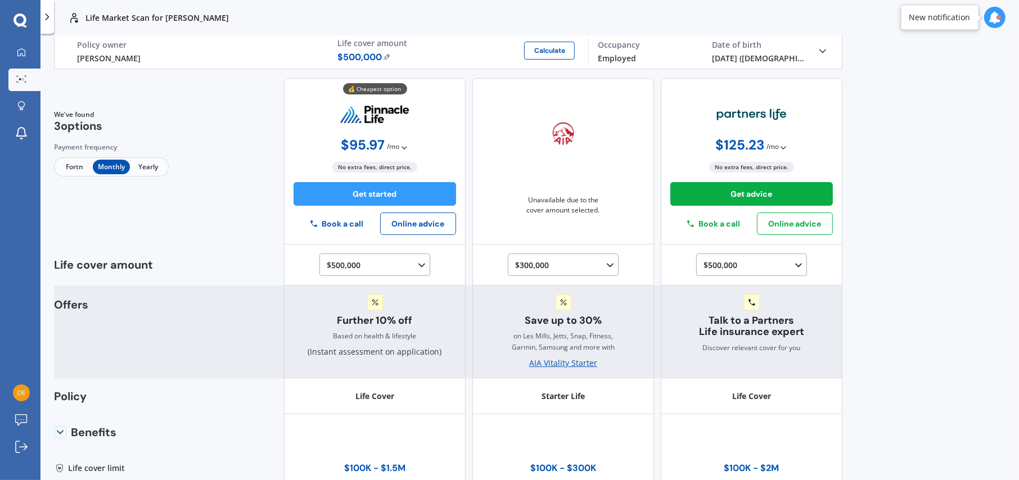
scroll to position [0, 0]
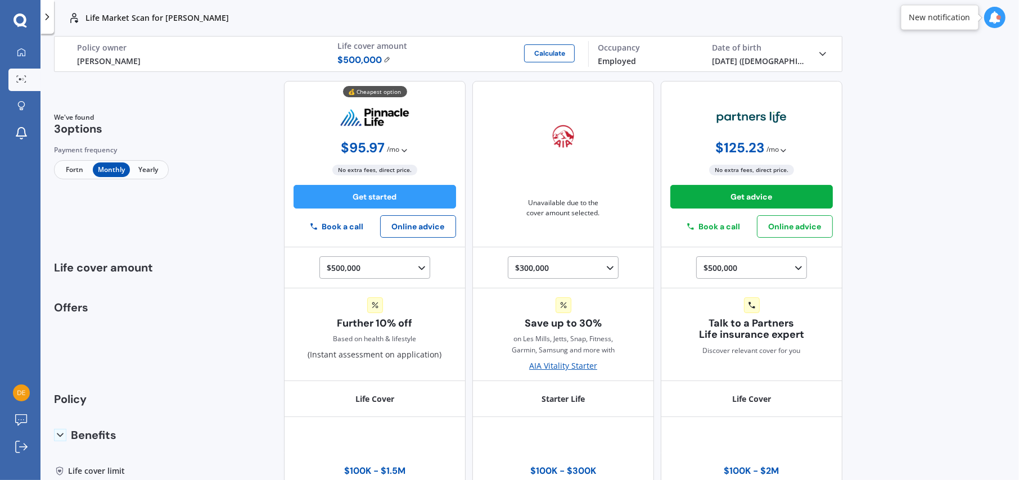
click at [22, 17] on icon at bounding box center [19, 20] width 13 height 15
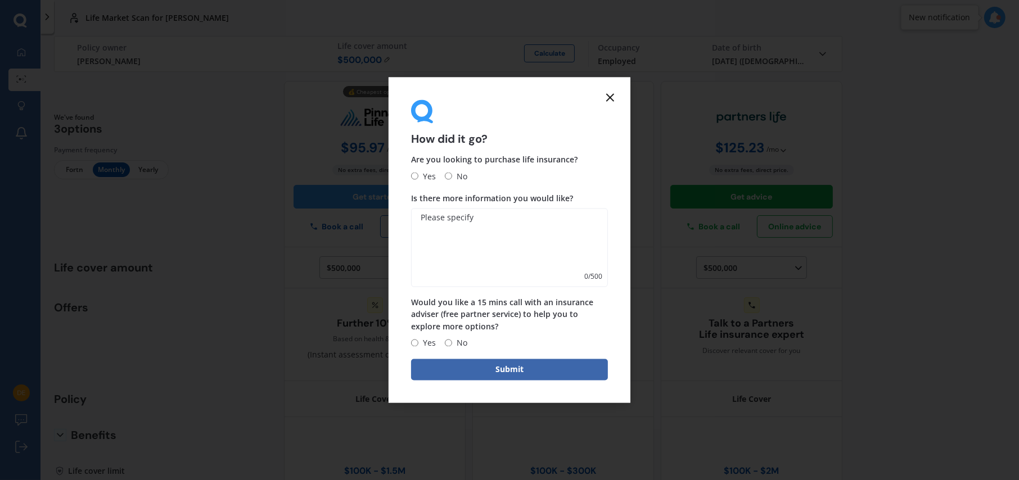
click at [605, 94] on icon at bounding box center [609, 97] width 13 height 13
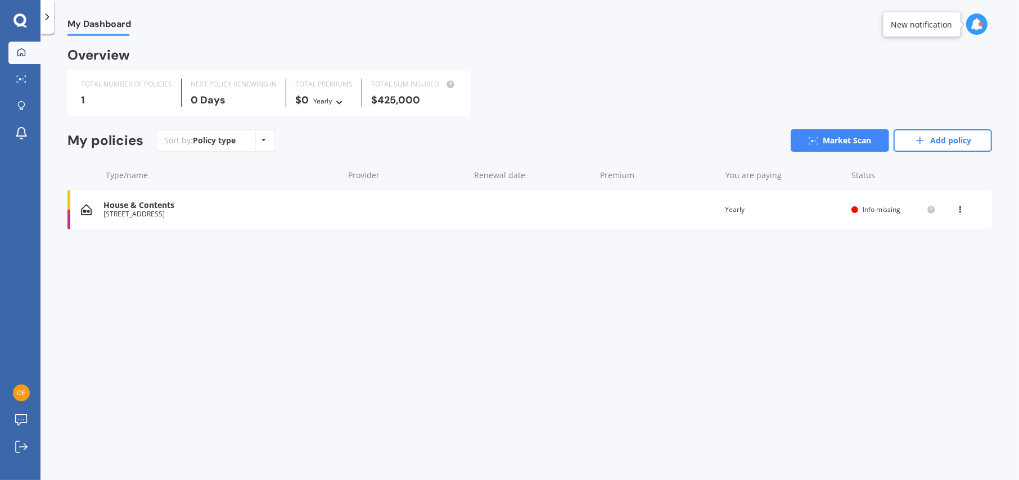
click at [48, 15] on icon at bounding box center [47, 16] width 11 height 11
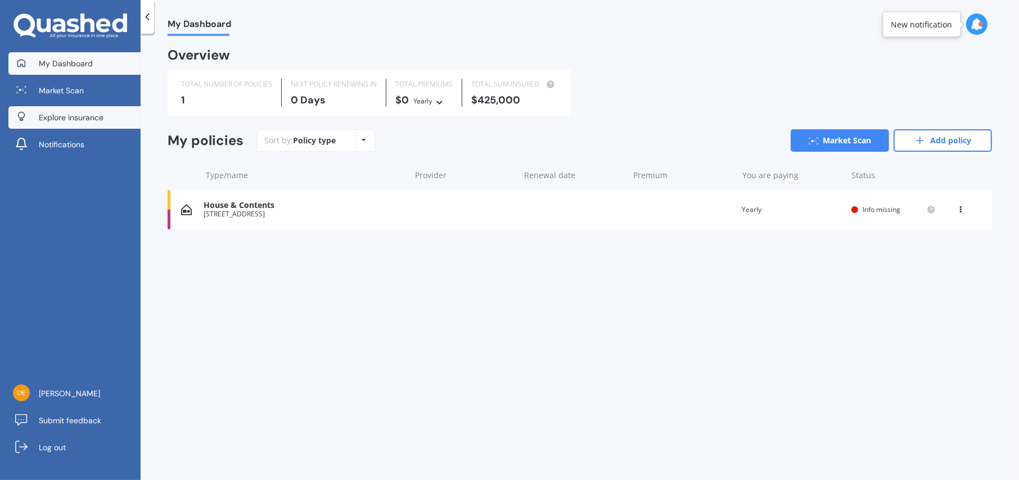
click at [85, 112] on span "Explore insurance" at bounding box center [71, 117] width 65 height 11
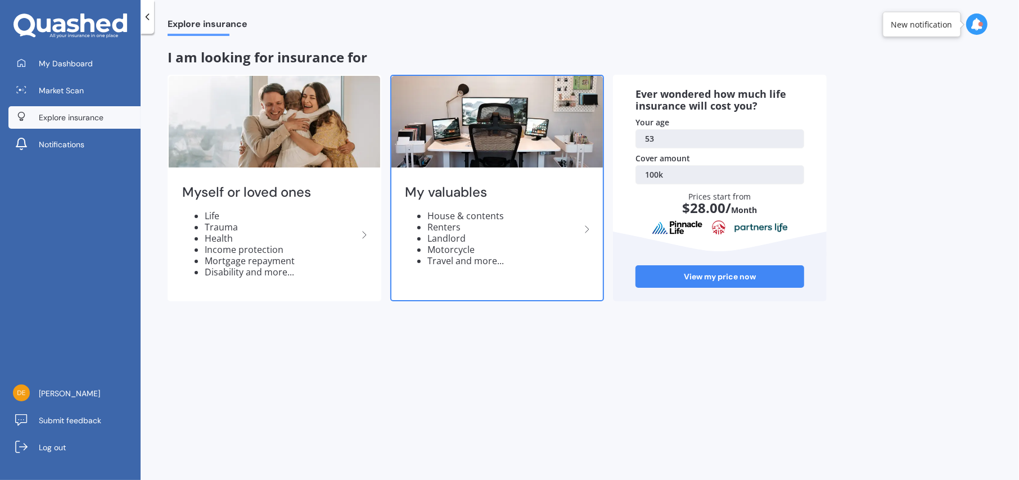
click at [489, 199] on h2 "My valuables" at bounding box center [492, 192] width 175 height 17
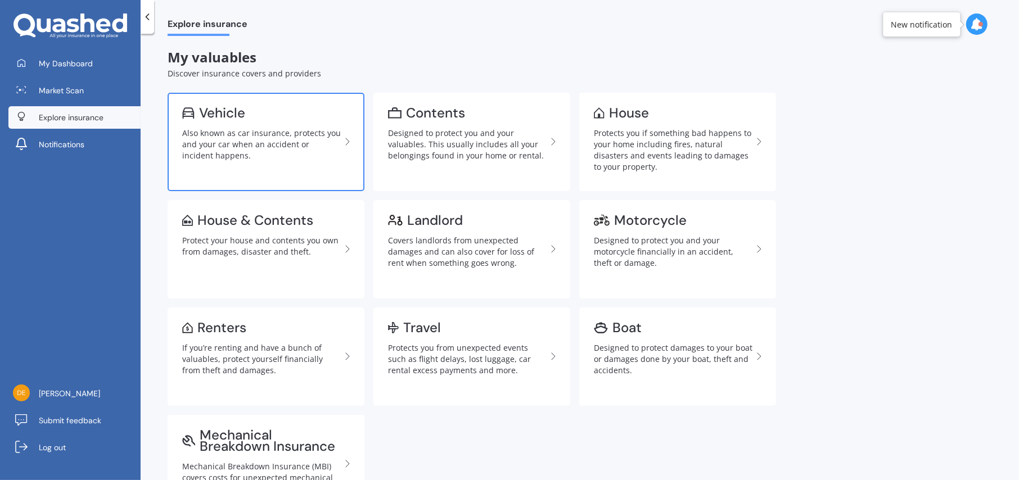
click at [228, 119] on div "Vehicle" at bounding box center [222, 112] width 46 height 11
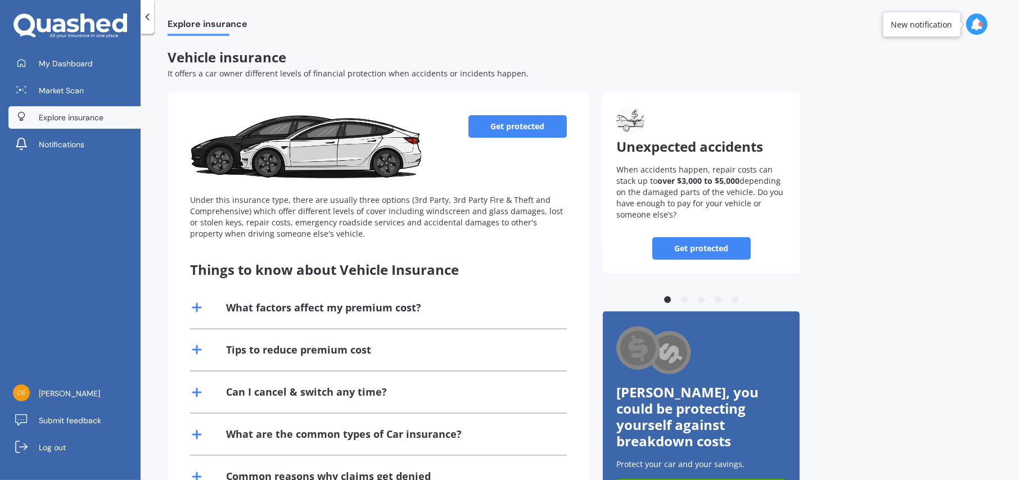
click at [540, 124] on link "Get protected" at bounding box center [517, 126] width 98 height 22
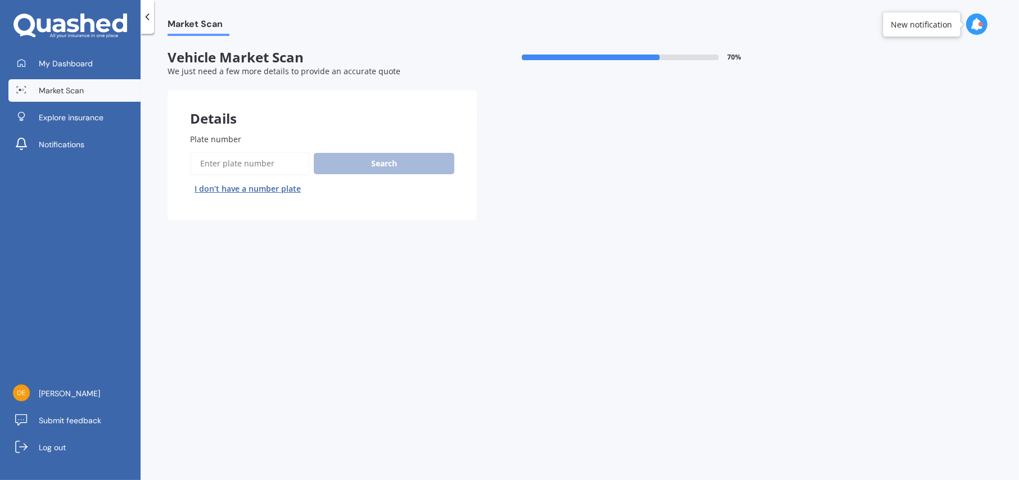
click at [239, 163] on input "Plate number" at bounding box center [249, 164] width 119 height 24
type input "nfh437"
click at [373, 163] on button "Search" at bounding box center [384, 163] width 141 height 21
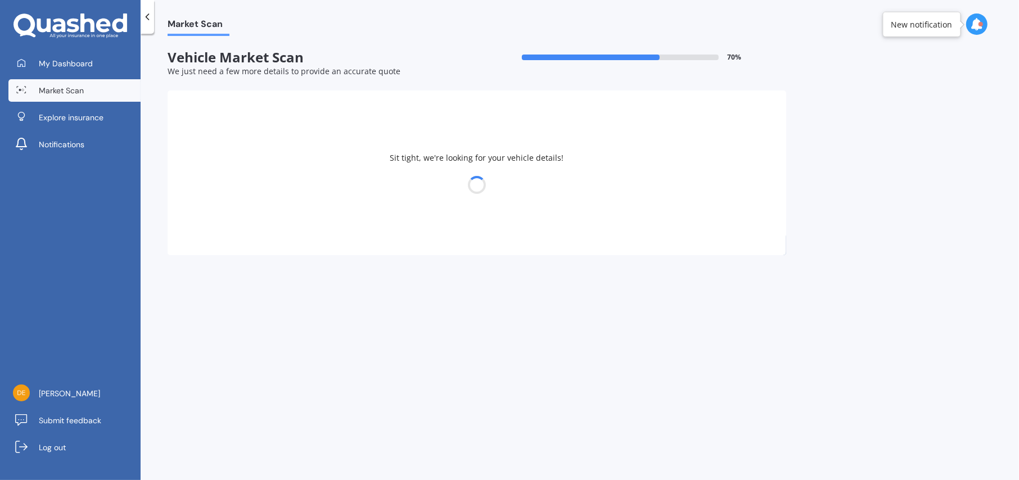
select select "SUZUKI"
select select "VITARA"
select select "02"
select select "1972"
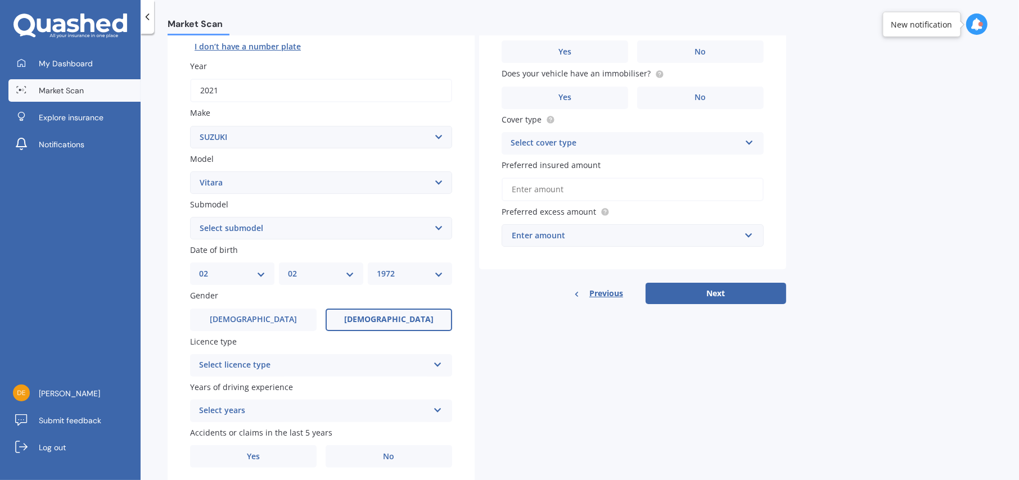
scroll to position [169, 0]
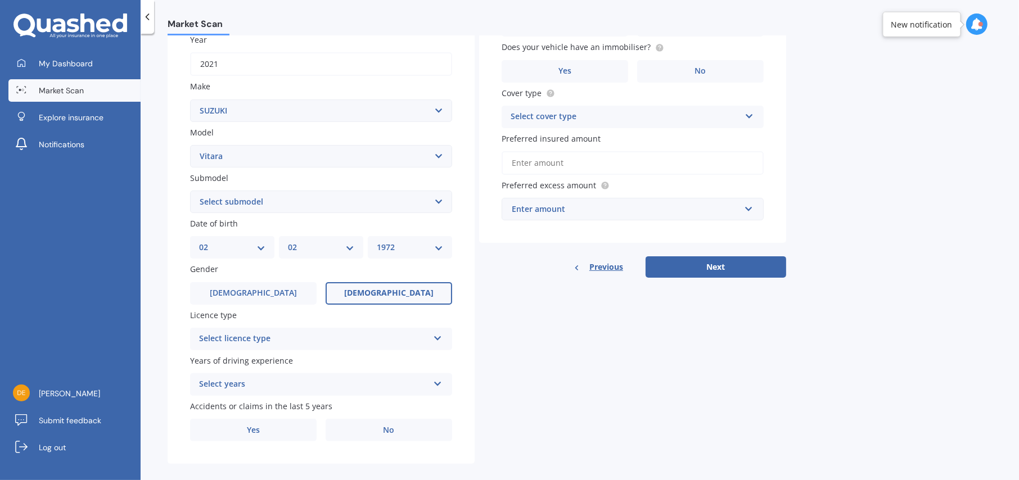
click at [438, 335] on icon at bounding box center [438, 336] width 10 height 8
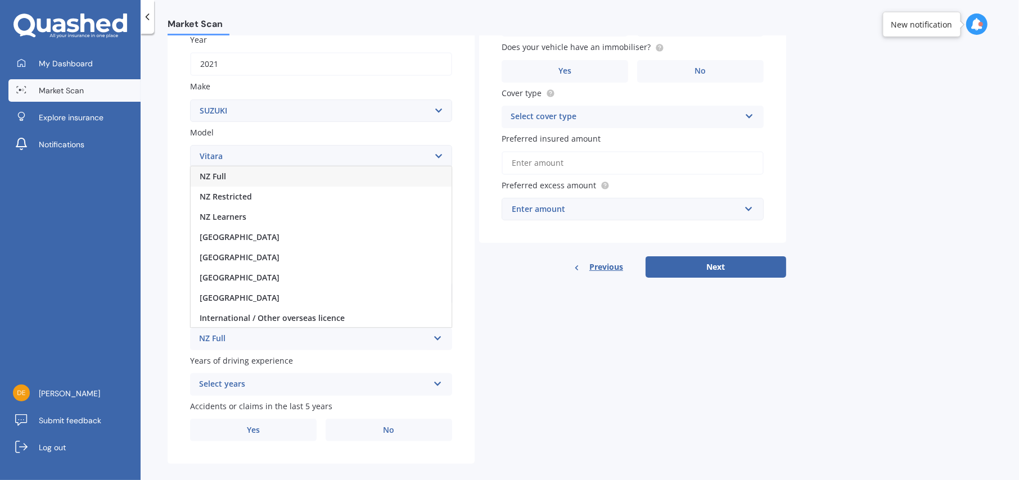
click at [243, 177] on div "NZ Full" at bounding box center [321, 176] width 261 height 20
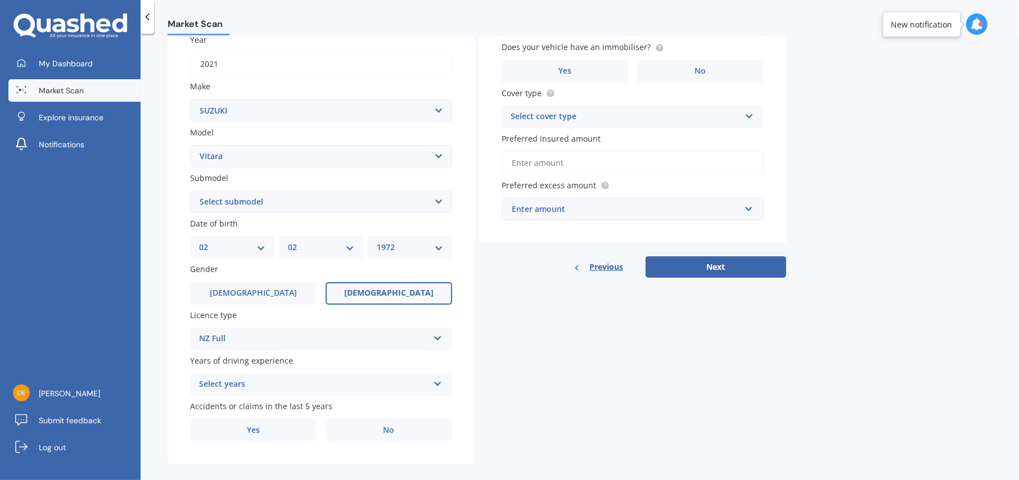
click at [436, 380] on icon at bounding box center [438, 382] width 10 height 8
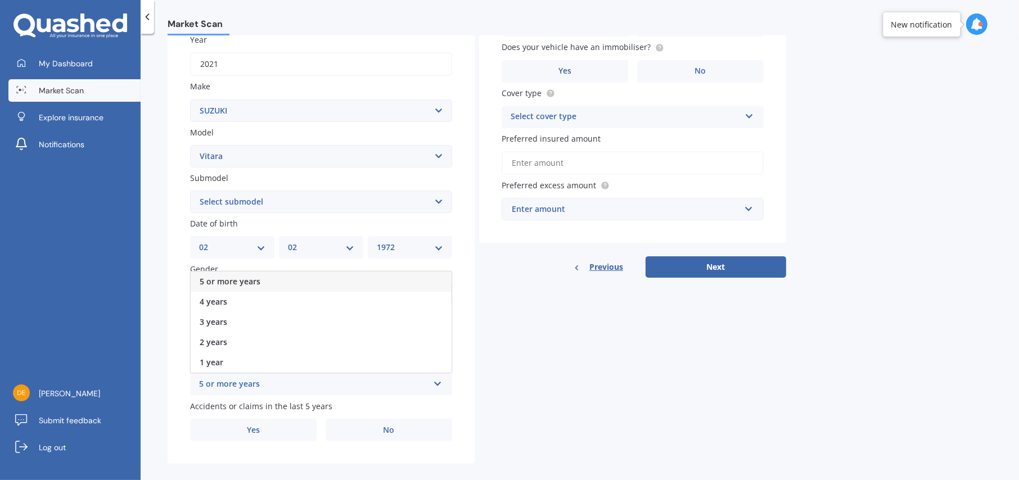
click at [236, 278] on span "5 or more years" at bounding box center [230, 281] width 61 height 11
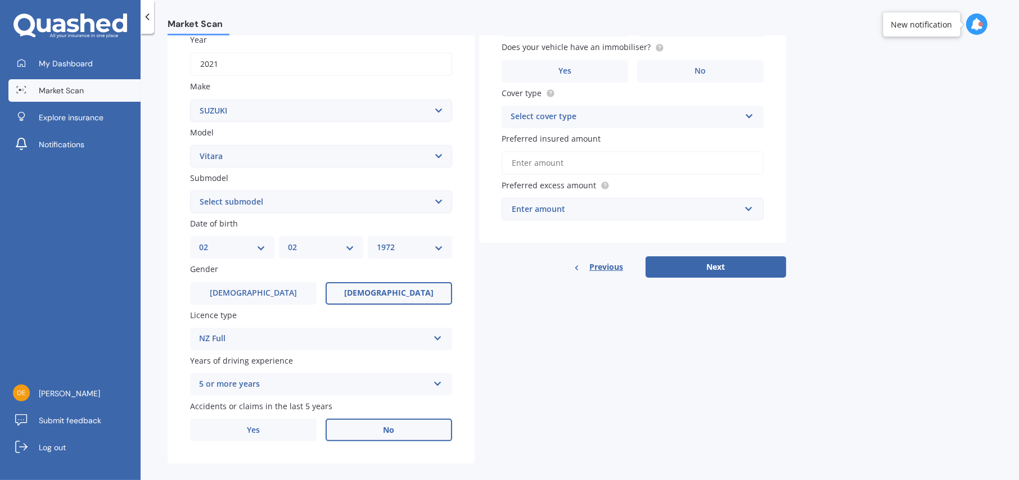
click at [388, 427] on span "No" at bounding box center [389, 431] width 11 height 10
click at [0, 0] on input "No" at bounding box center [0, 0] width 0 height 0
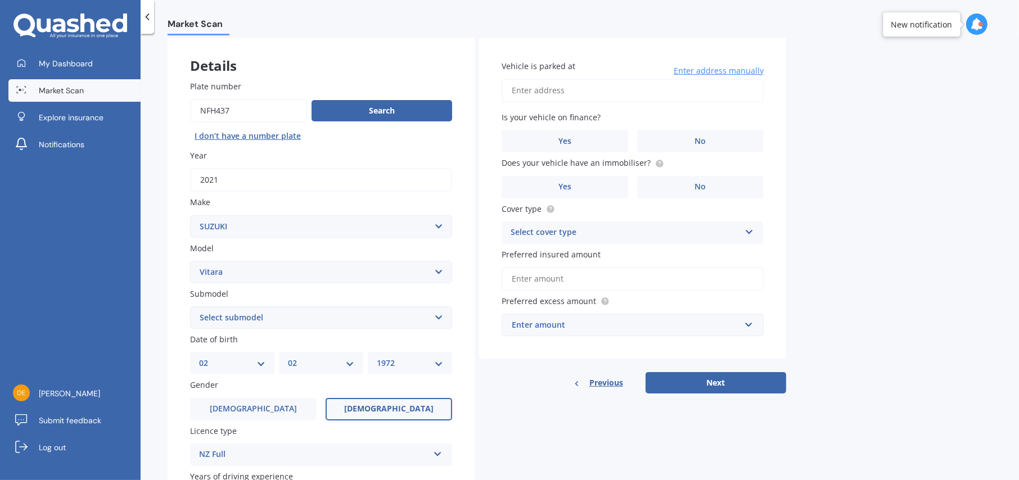
scroll to position [0, 0]
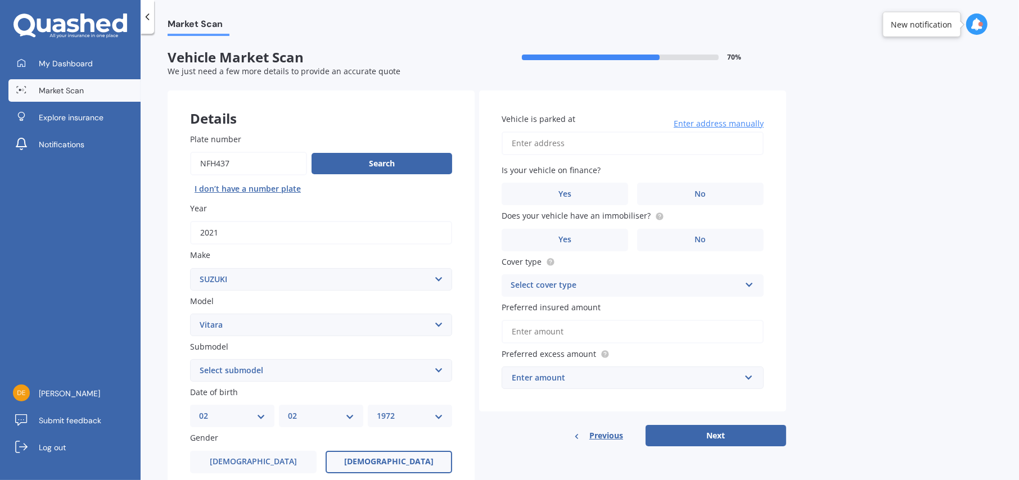
click at [535, 145] on input "Vehicle is parked at" at bounding box center [633, 144] width 262 height 24
type input "[STREET_ADDRESS]"
click at [679, 196] on label "No" at bounding box center [700, 194] width 127 height 22
click at [0, 0] on input "No" at bounding box center [0, 0] width 0 height 0
click at [569, 239] on span "Yes" at bounding box center [564, 240] width 13 height 10
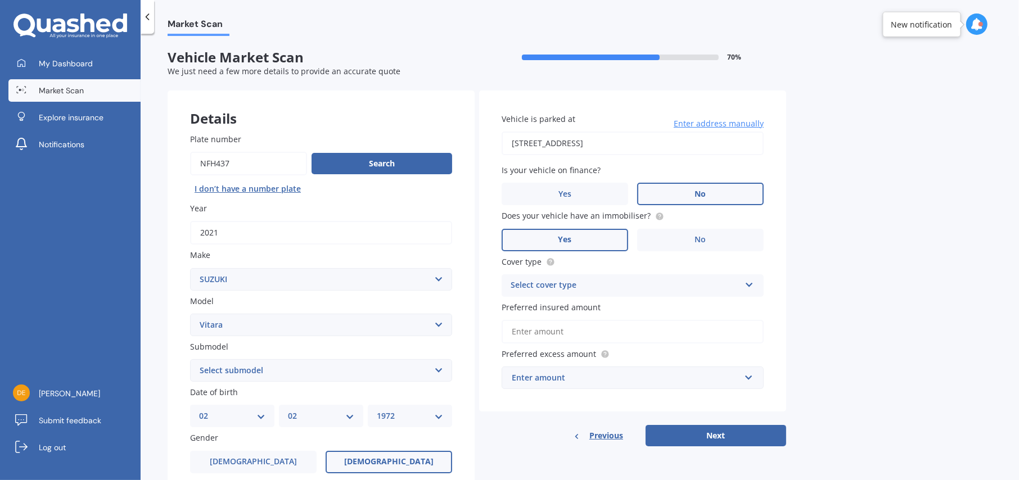
click at [0, 0] on input "Yes" at bounding box center [0, 0] width 0 height 0
click at [750, 280] on icon at bounding box center [750, 283] width 10 height 8
click at [552, 302] on span "Comprehensive" at bounding box center [541, 307] width 60 height 11
click at [547, 331] on input "Preferred insured amount" at bounding box center [633, 332] width 262 height 24
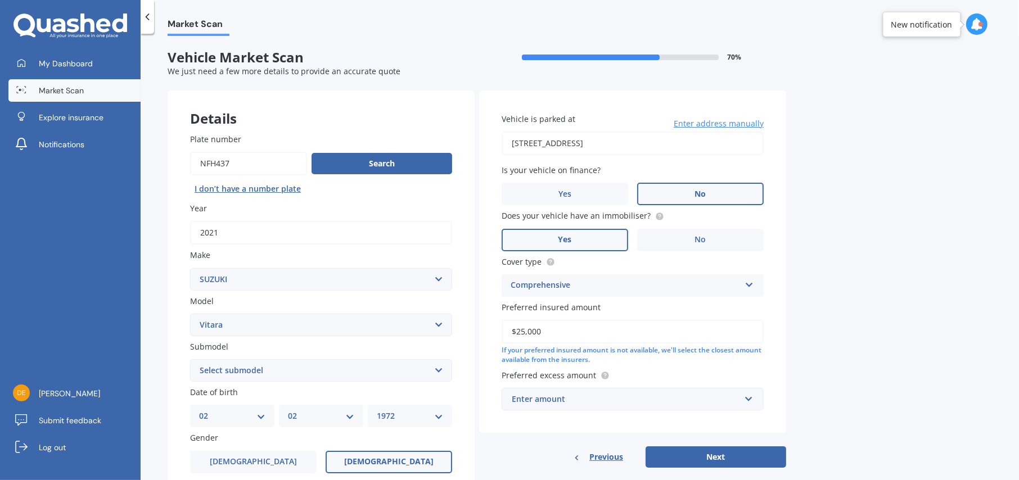
type input "$25,000"
click at [579, 399] on div "Enter amount" at bounding box center [626, 399] width 228 height 12
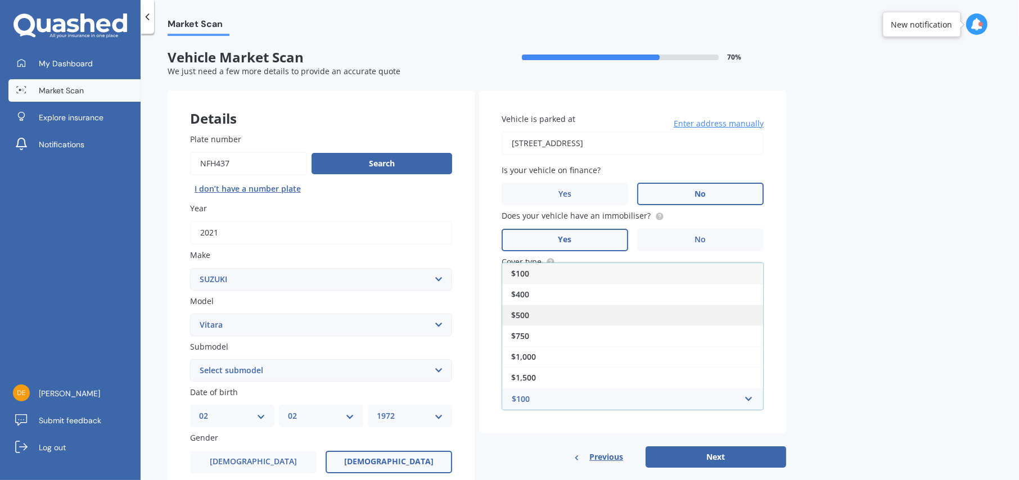
click at [520, 317] on span "$500" at bounding box center [520, 315] width 18 height 11
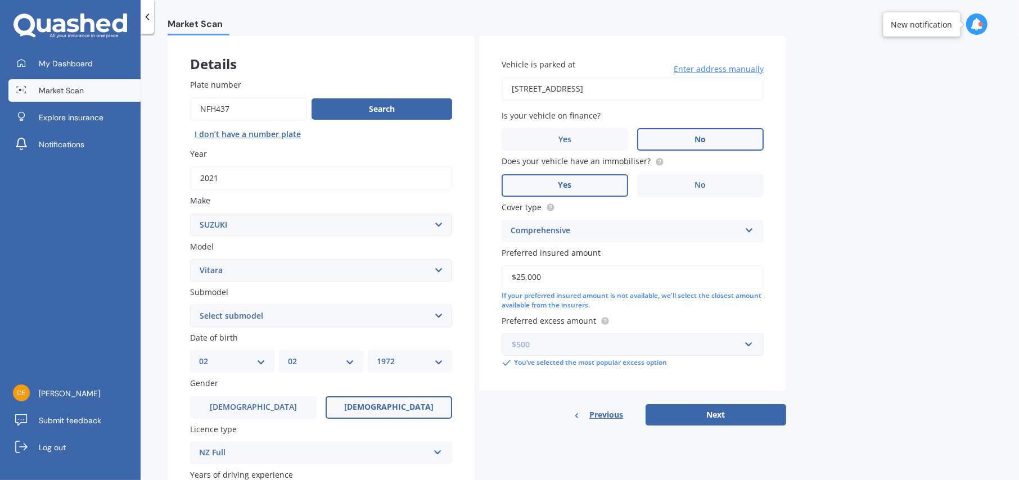
scroll to position [112, 0]
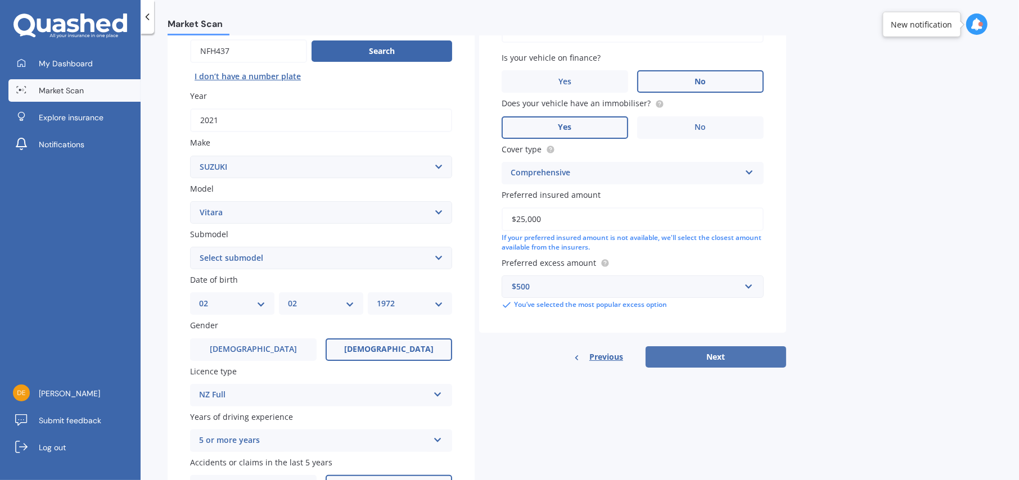
click at [707, 362] on button "Next" at bounding box center [716, 356] width 141 height 21
click at [436, 255] on select "Select submodel (All Other) 4 cyl Diesel JLX Turbo V6" at bounding box center [321, 258] width 262 height 22
select select "TURBO"
click at [190, 247] on select "Select submodel (All Other) 4 cyl Diesel JLX Turbo V6" at bounding box center [321, 258] width 262 height 22
click at [723, 364] on button "Next" at bounding box center [716, 356] width 141 height 21
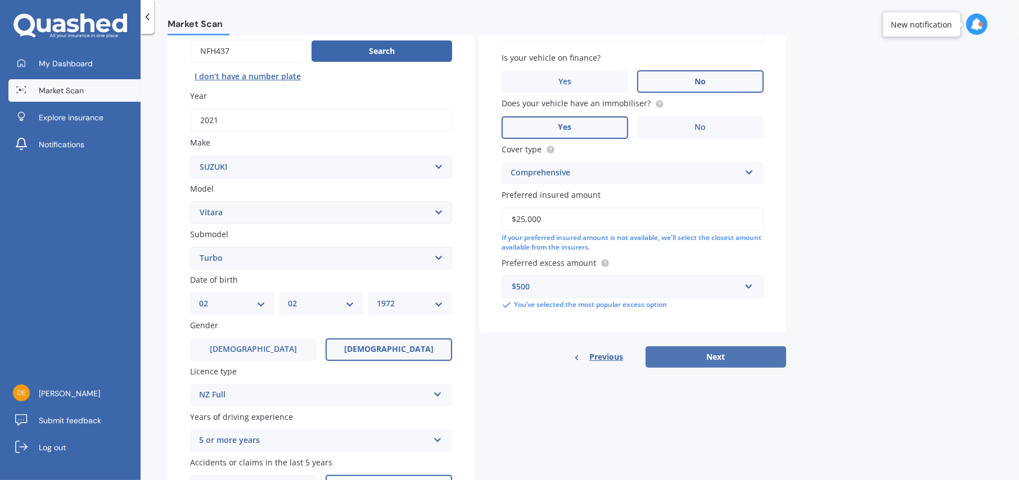
select select "02"
select select "1972"
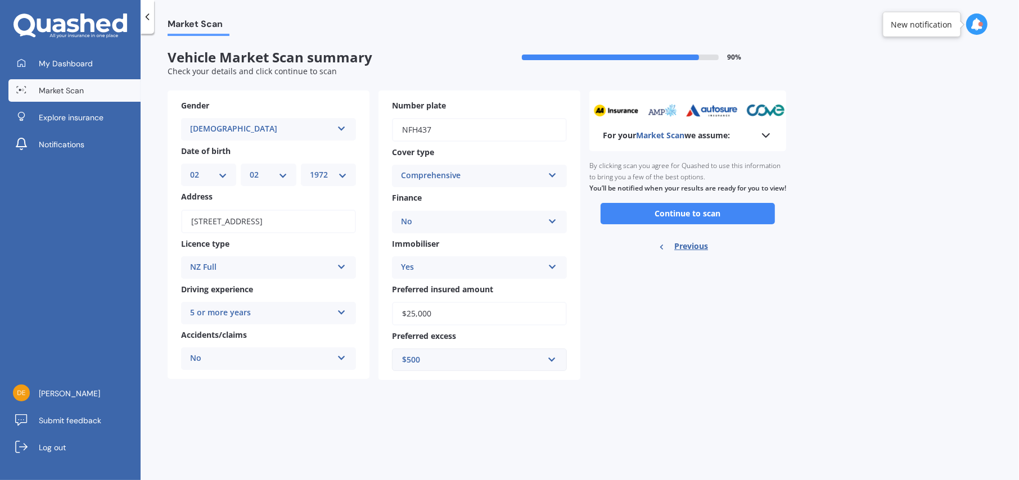
scroll to position [0, 0]
drag, startPoint x: 672, startPoint y: 222, endPoint x: 806, endPoint y: 260, distance: 139.2
click at [673, 222] on button "Continue to scan" at bounding box center [688, 213] width 174 height 21
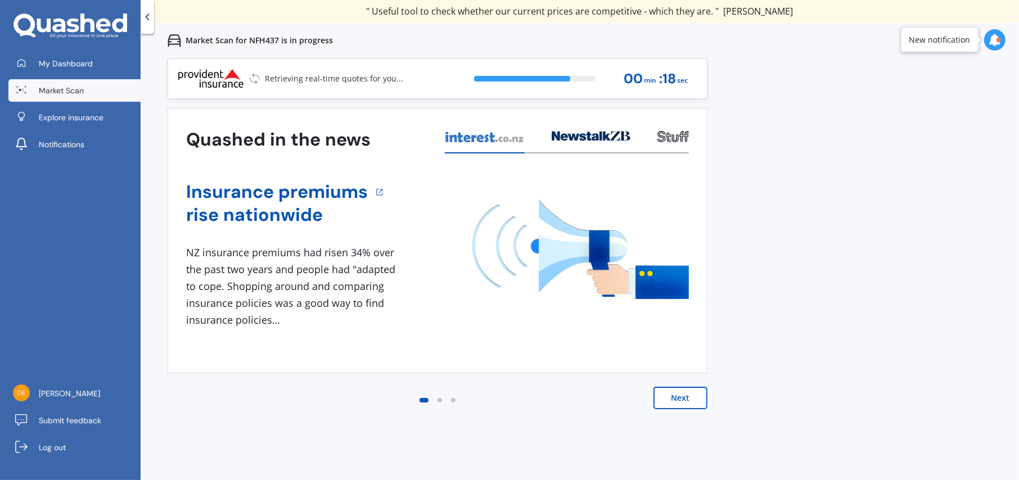
click at [676, 400] on button "Next" at bounding box center [680, 398] width 54 height 22
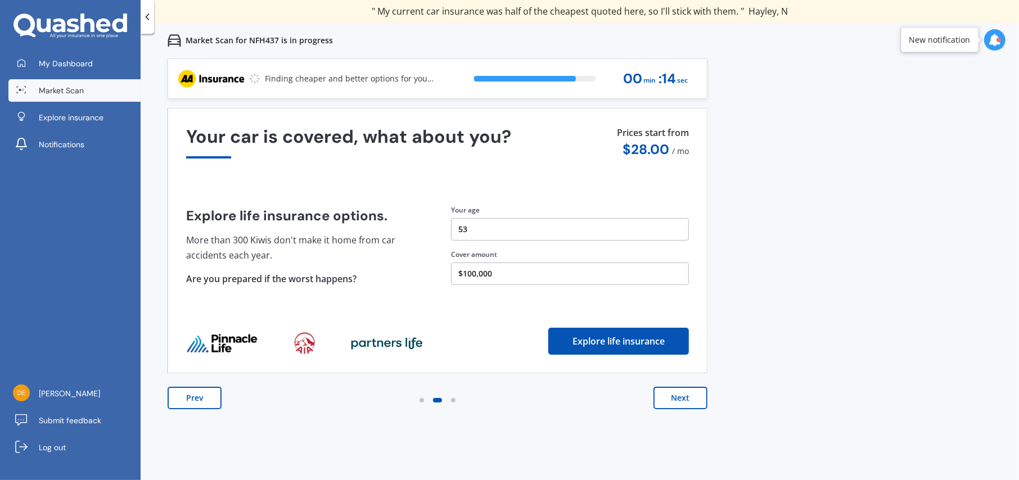
click at [658, 403] on button "Next" at bounding box center [680, 398] width 54 height 22
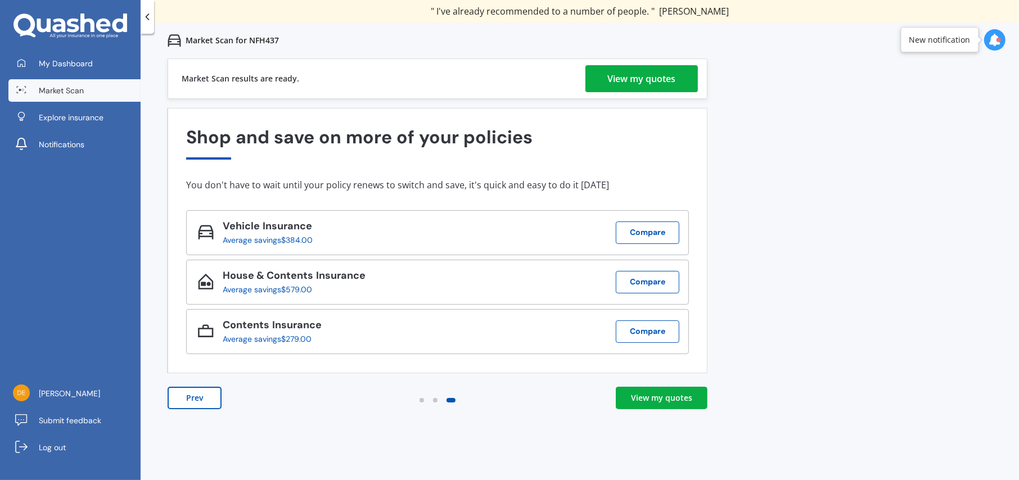
click at [643, 396] on div "View my quotes" at bounding box center [661, 398] width 61 height 11
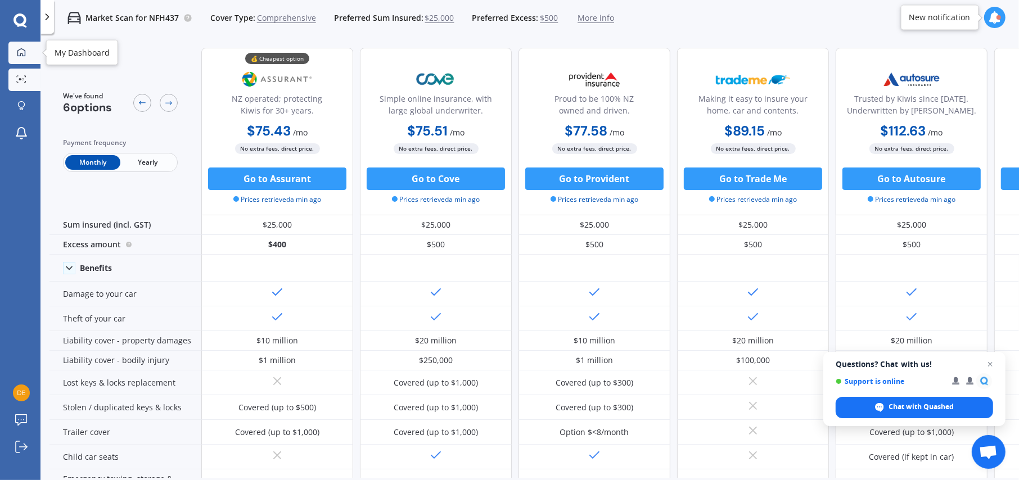
click at [20, 51] on icon at bounding box center [21, 52] width 9 height 9
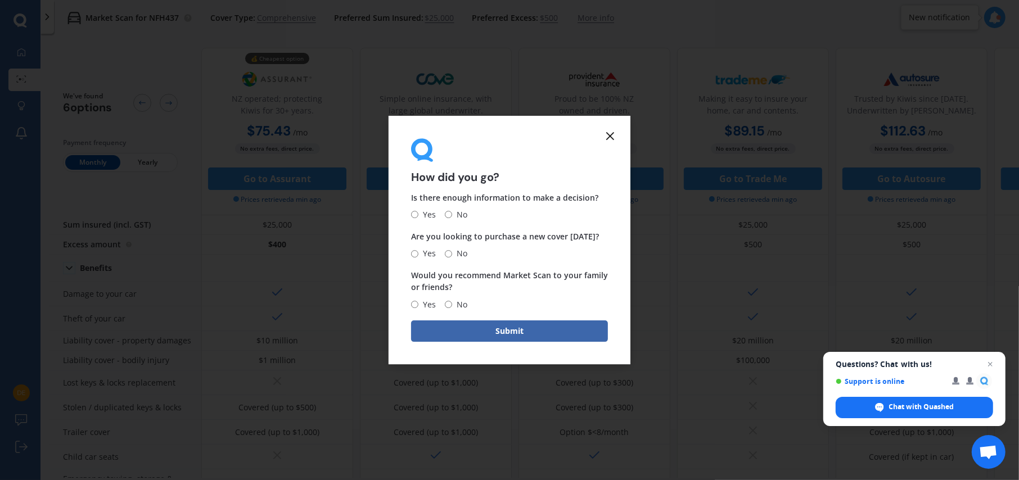
click at [414, 211] on input "Yes" at bounding box center [414, 214] width 7 height 7
radio input "true"
click at [449, 251] on input "No" at bounding box center [448, 253] width 7 height 7
radio input "true"
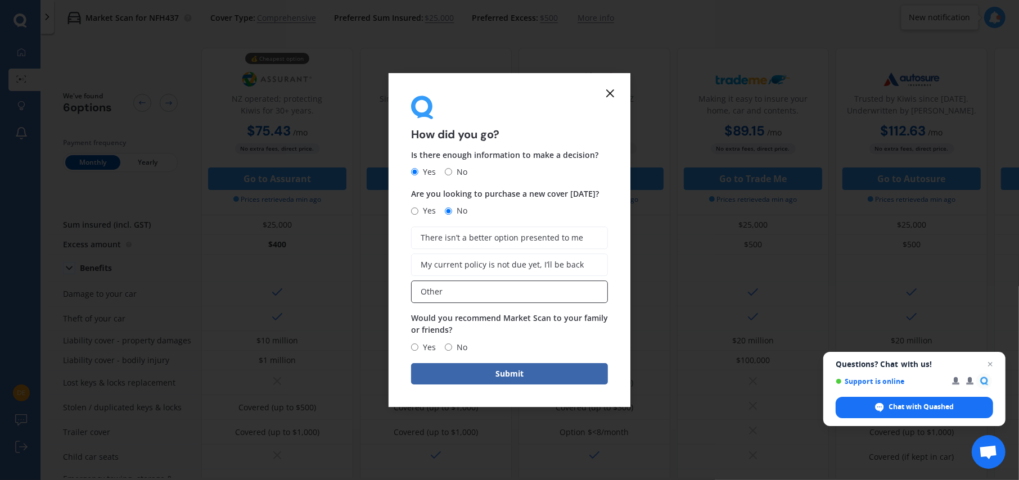
click at [522, 292] on label "Other" at bounding box center [509, 292] width 197 height 22
click at [0, 0] on input "Other" at bounding box center [0, 0] width 0 height 0
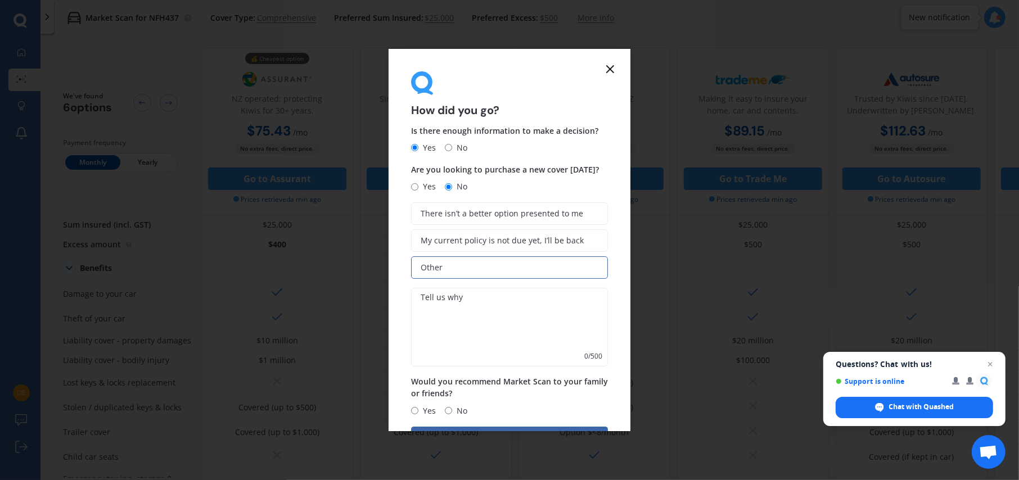
click at [430, 295] on textarea at bounding box center [509, 327] width 197 height 79
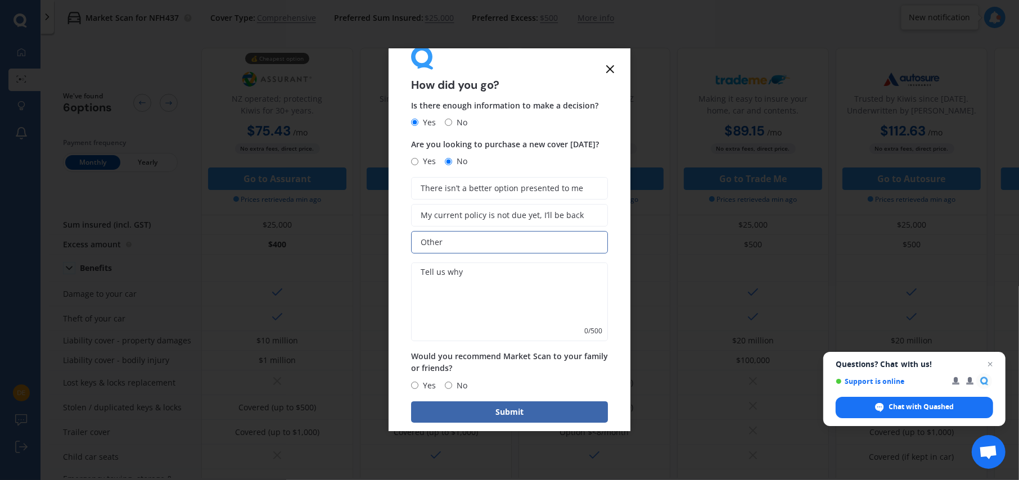
scroll to position [39, 0]
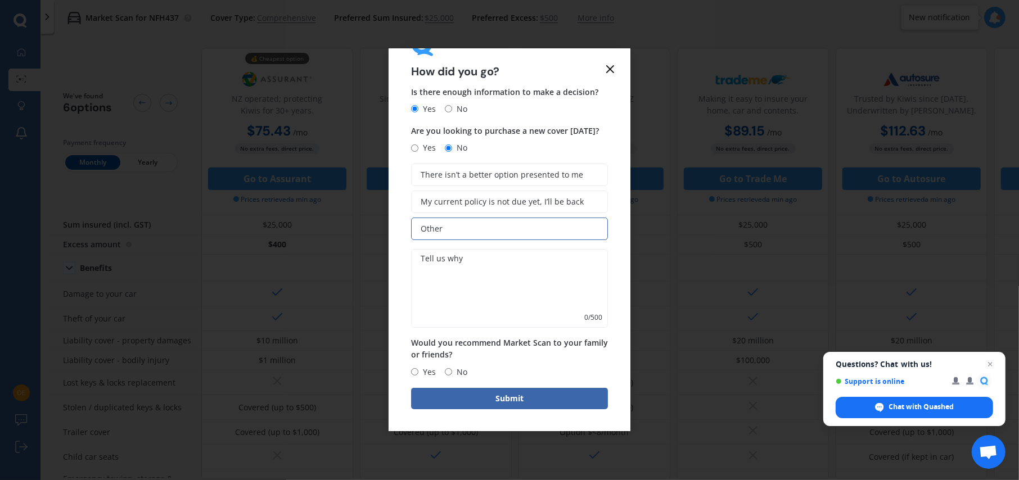
click at [416, 370] on input "Yes" at bounding box center [414, 371] width 7 height 7
radio input "true"
click at [503, 202] on span "My current policy is not due yet, I’ll be back" at bounding box center [502, 202] width 163 height 10
click at [0, 0] on input "My current policy is not due yet, I’ll be back" at bounding box center [0, 0] width 0 height 0
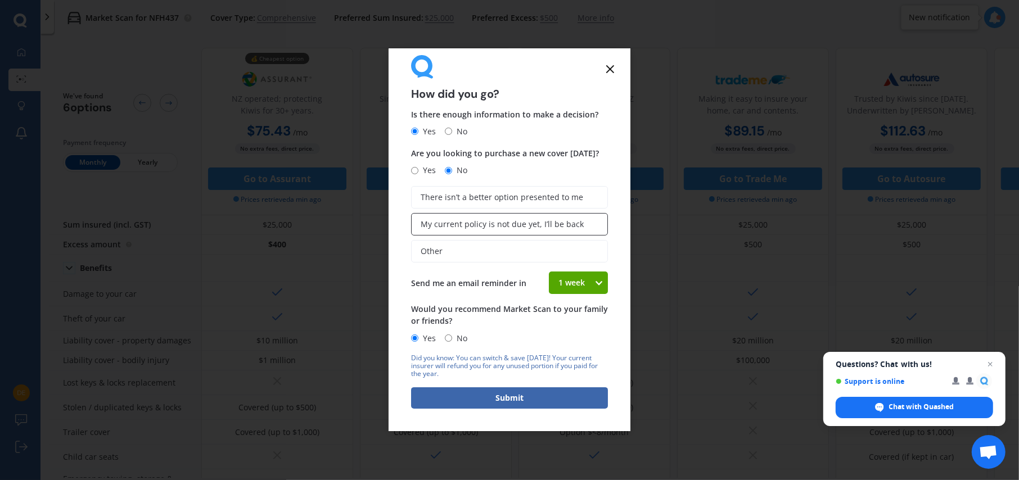
scroll to position [18, 0]
click at [502, 397] on button "Submit" at bounding box center [509, 397] width 197 height 21
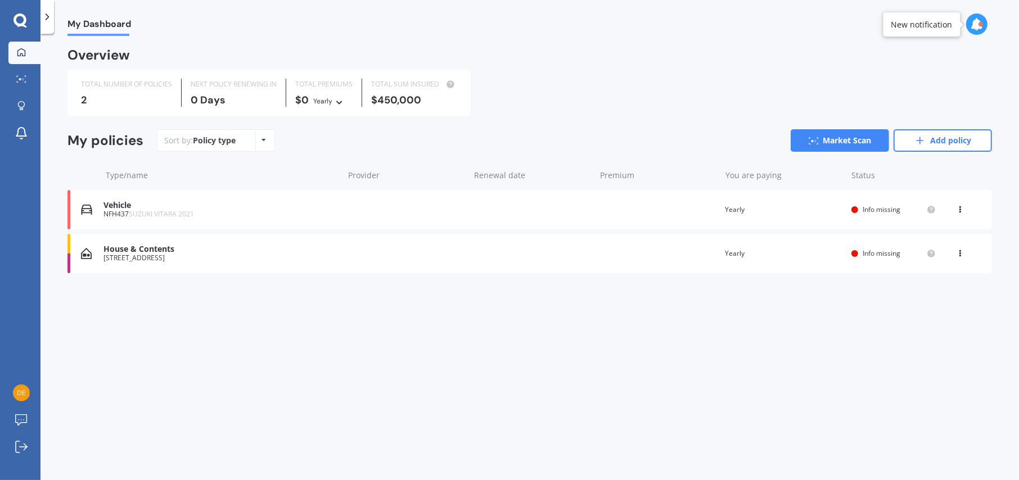
click at [934, 143] on link "Add policy" at bounding box center [943, 140] width 98 height 22
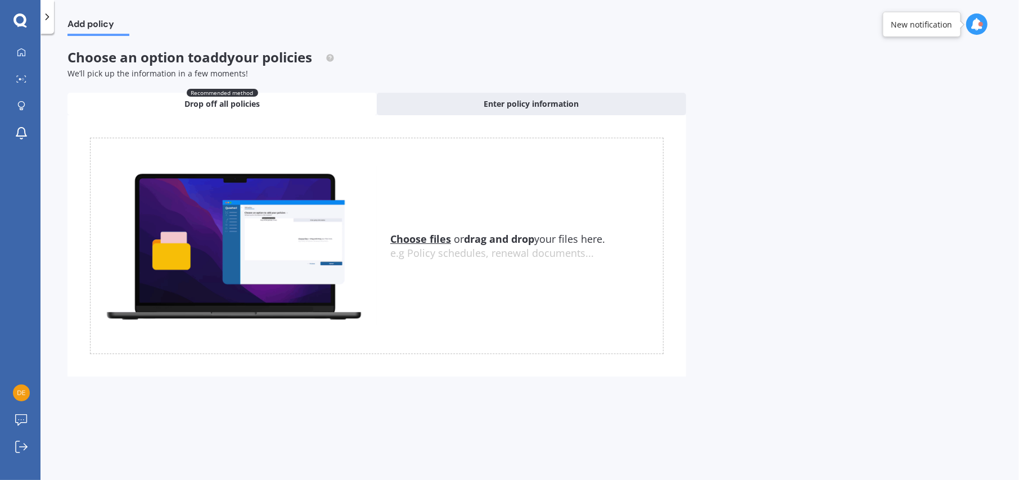
click at [46, 17] on icon at bounding box center [47, 16] width 11 height 11
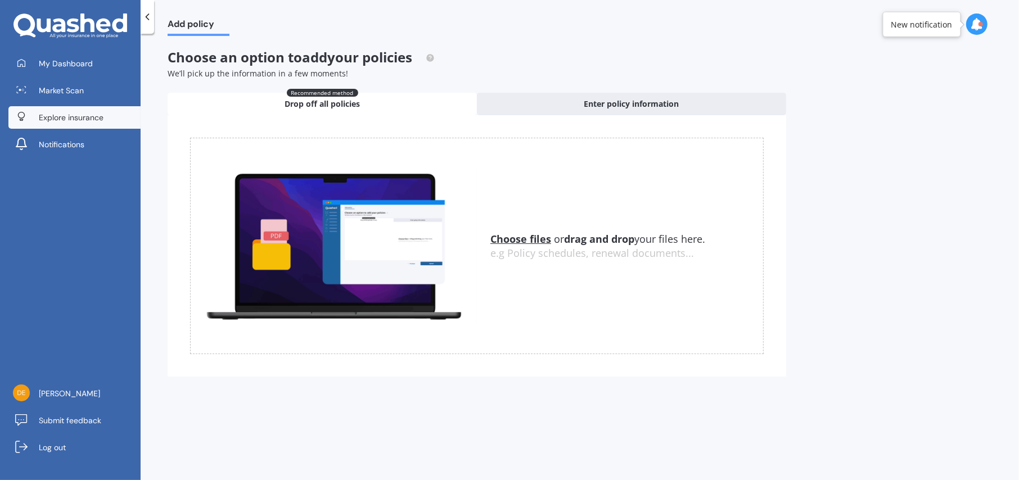
click at [58, 118] on span "Explore insurance" at bounding box center [71, 117] width 65 height 11
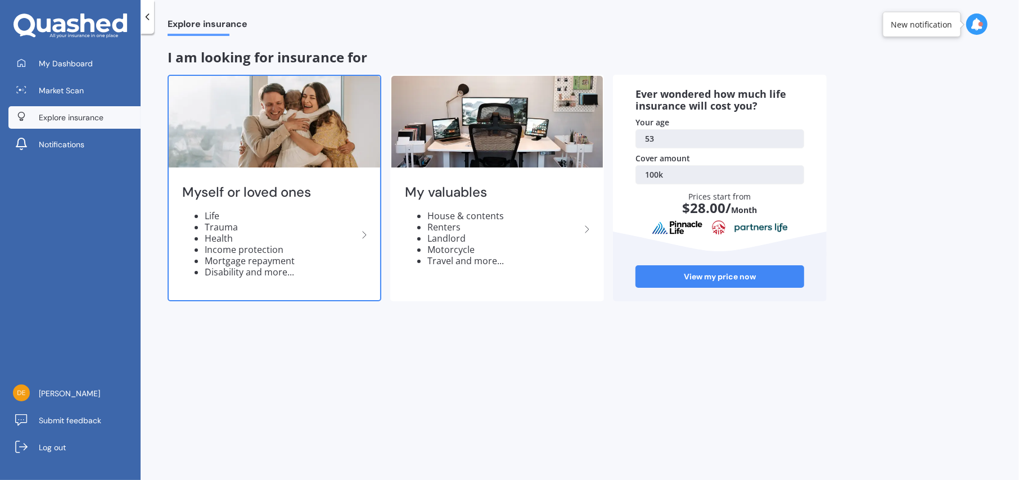
click at [233, 130] on img at bounding box center [274, 122] width 211 height 92
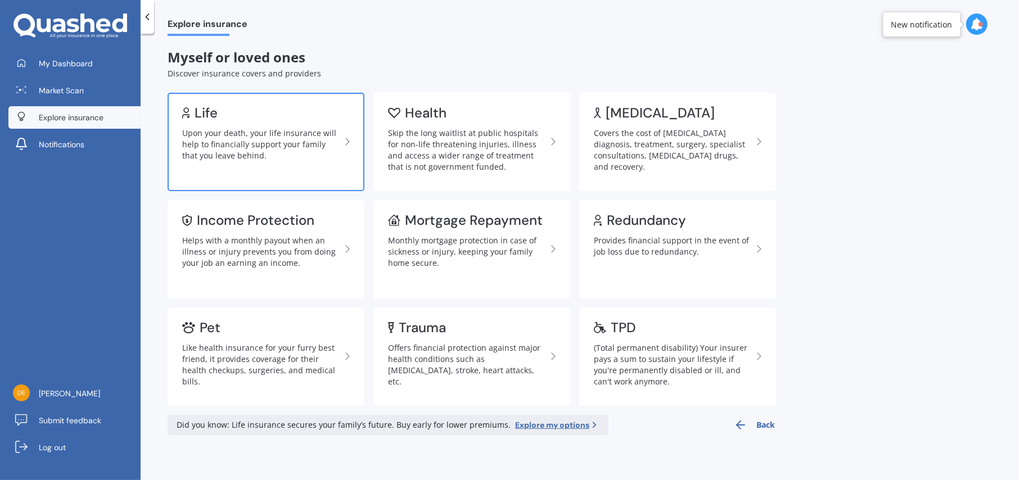
click at [242, 142] on div "Upon your death, your life insurance will help to financially support your fami…" at bounding box center [261, 145] width 159 height 34
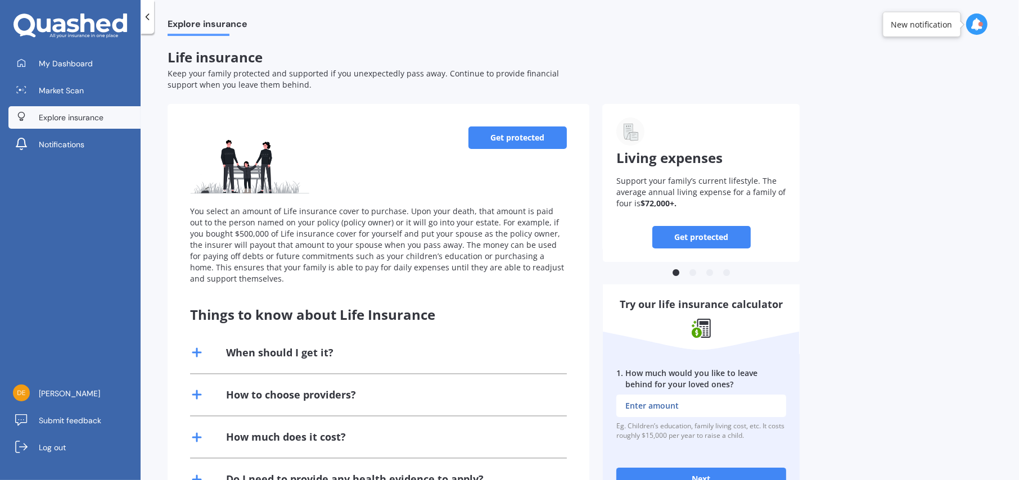
click at [515, 134] on link "Get protected" at bounding box center [517, 138] width 98 height 22
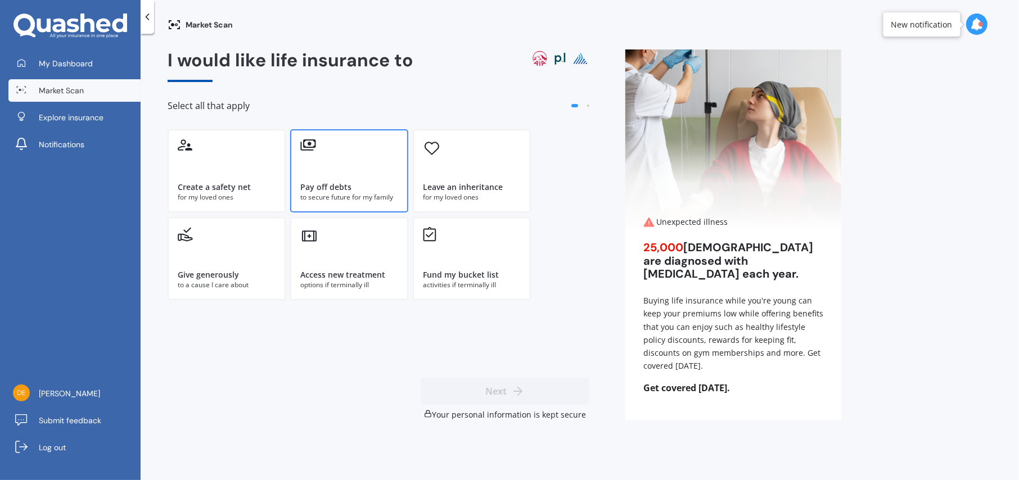
click at [349, 182] on div "Pay off debts" at bounding box center [325, 187] width 51 height 11
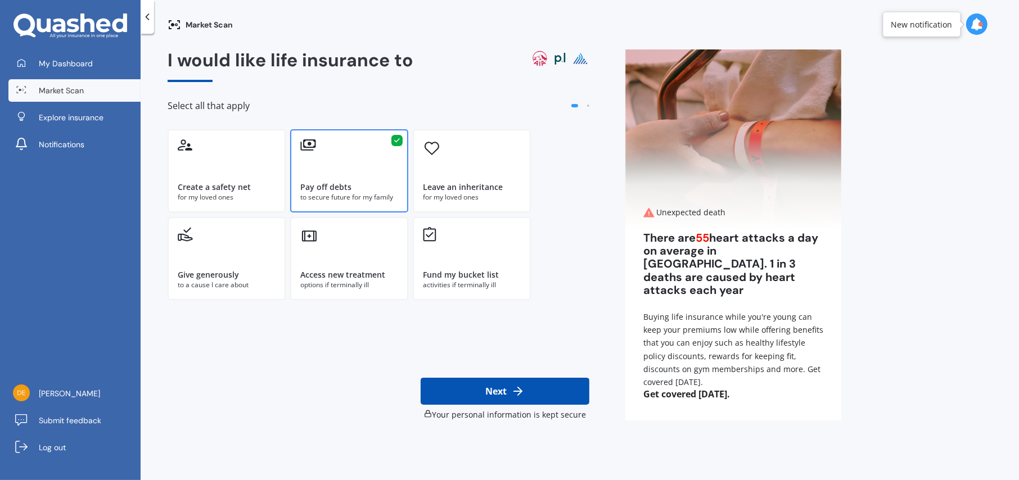
click at [529, 386] on button "Next" at bounding box center [505, 391] width 169 height 27
select select "02"
select select "1972"
select select "No manual work e.g. lawyer, consultant, engineer"
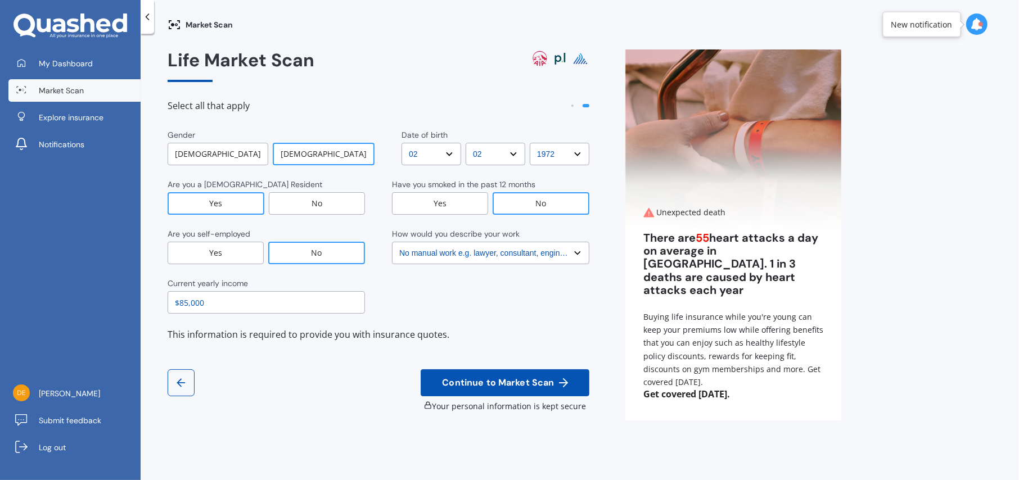
click at [527, 381] on span "Continue to Market Scan" at bounding box center [498, 383] width 116 height 11
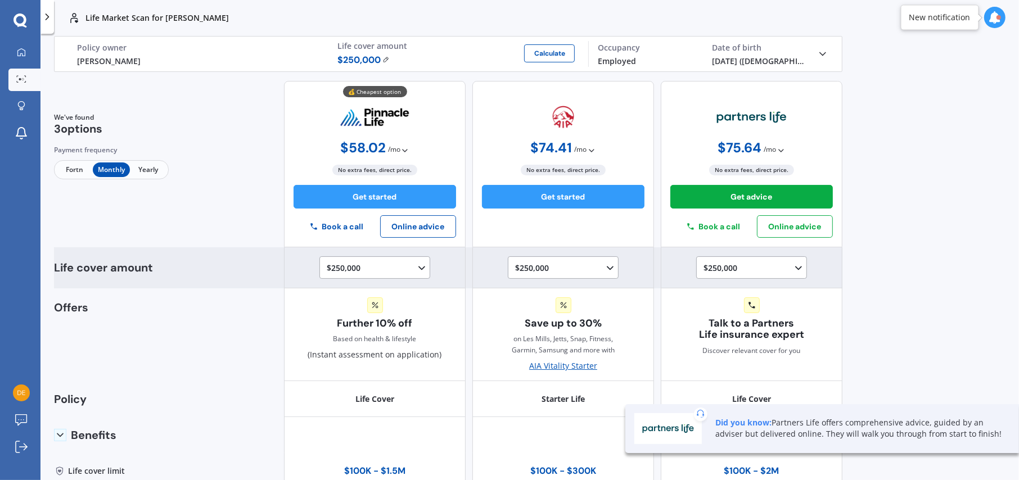
click at [416, 265] on icon at bounding box center [421, 268] width 11 height 11
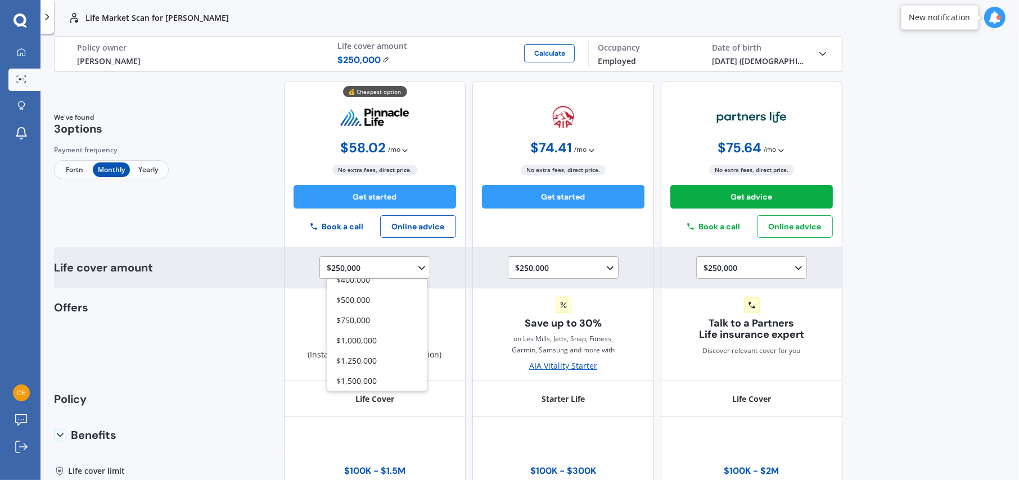
scroll to position [131, 0]
click at [348, 295] on span "$500,000" at bounding box center [353, 300] width 34 height 11
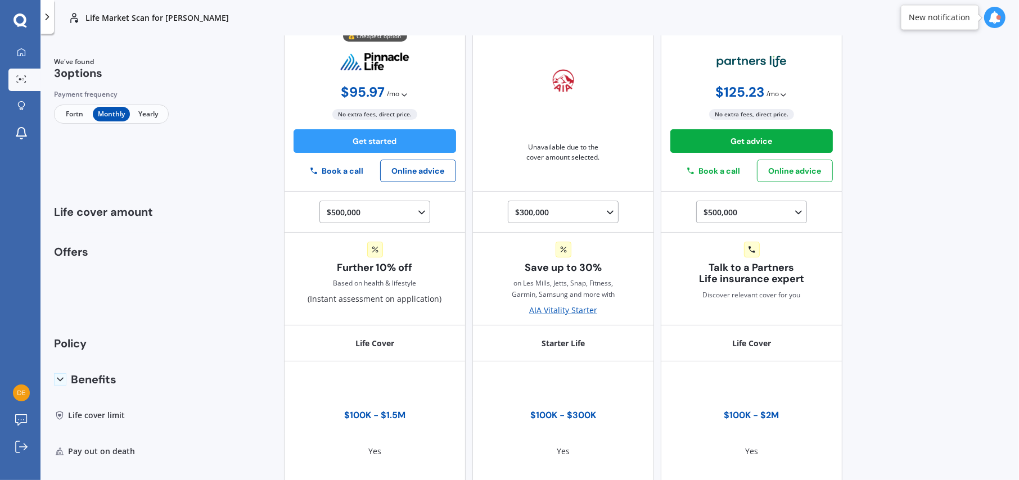
scroll to position [0, 0]
